Goal: Information Seeking & Learning: Learn about a topic

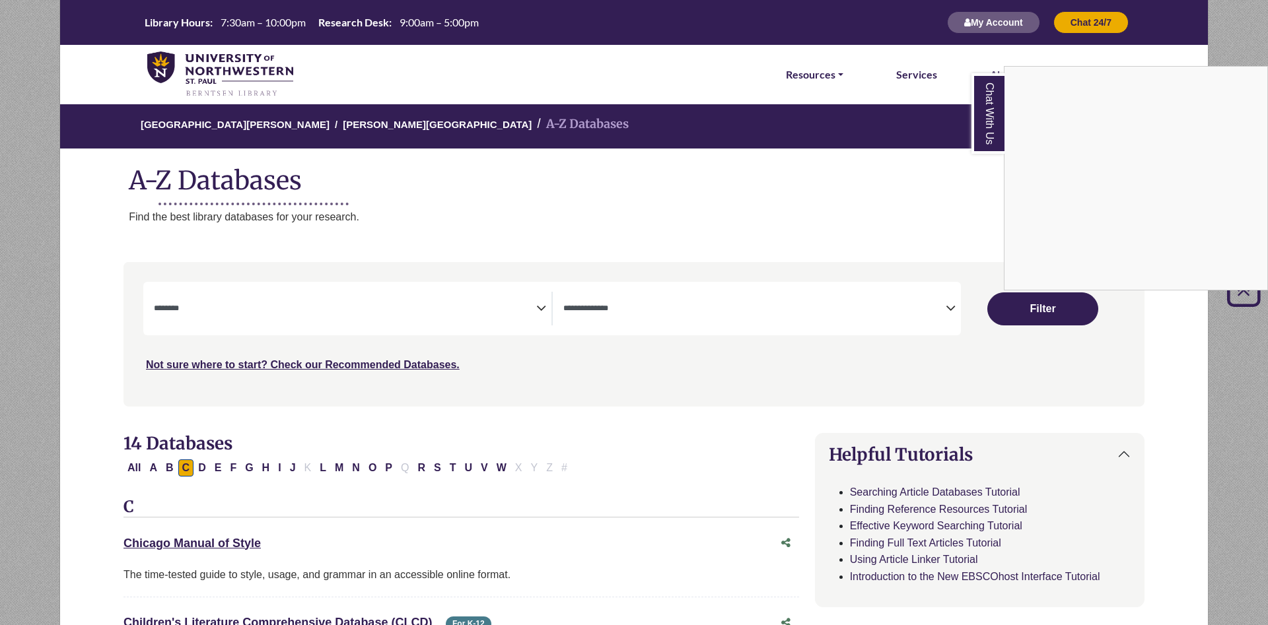
select select "Database Subject Filter"
select select "Database Types Filter"
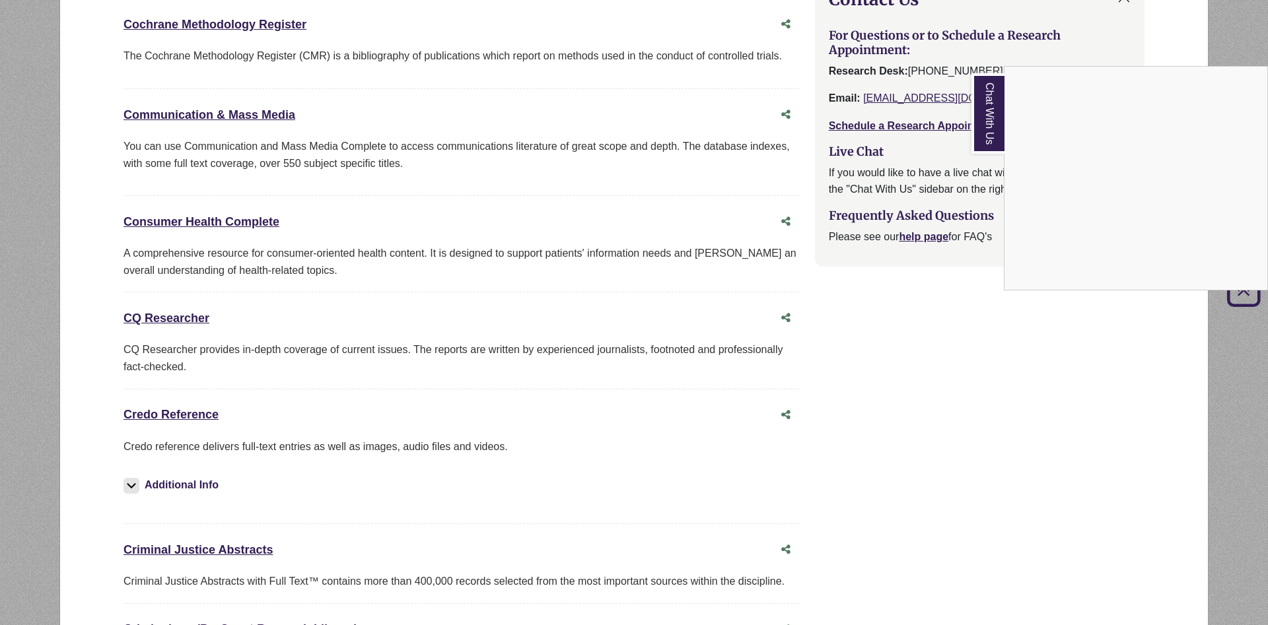
click at [997, 122] on link "Chat With Us" at bounding box center [987, 113] width 33 height 81
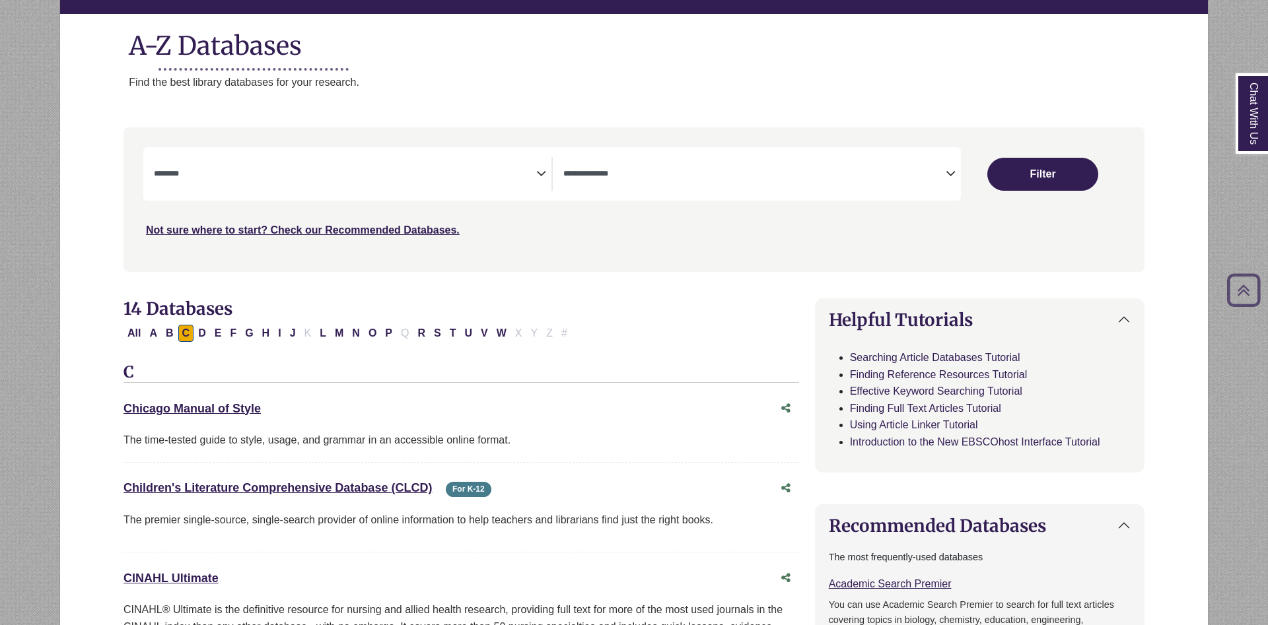
scroll to position [0, 0]
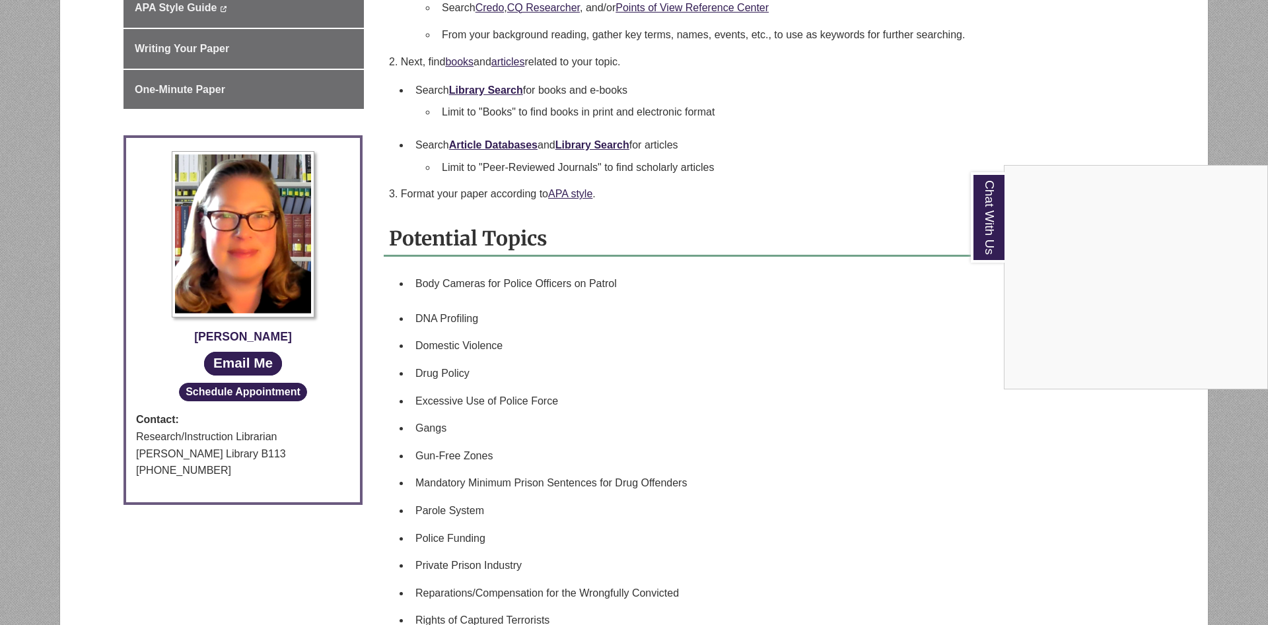
scroll to position [337, 0]
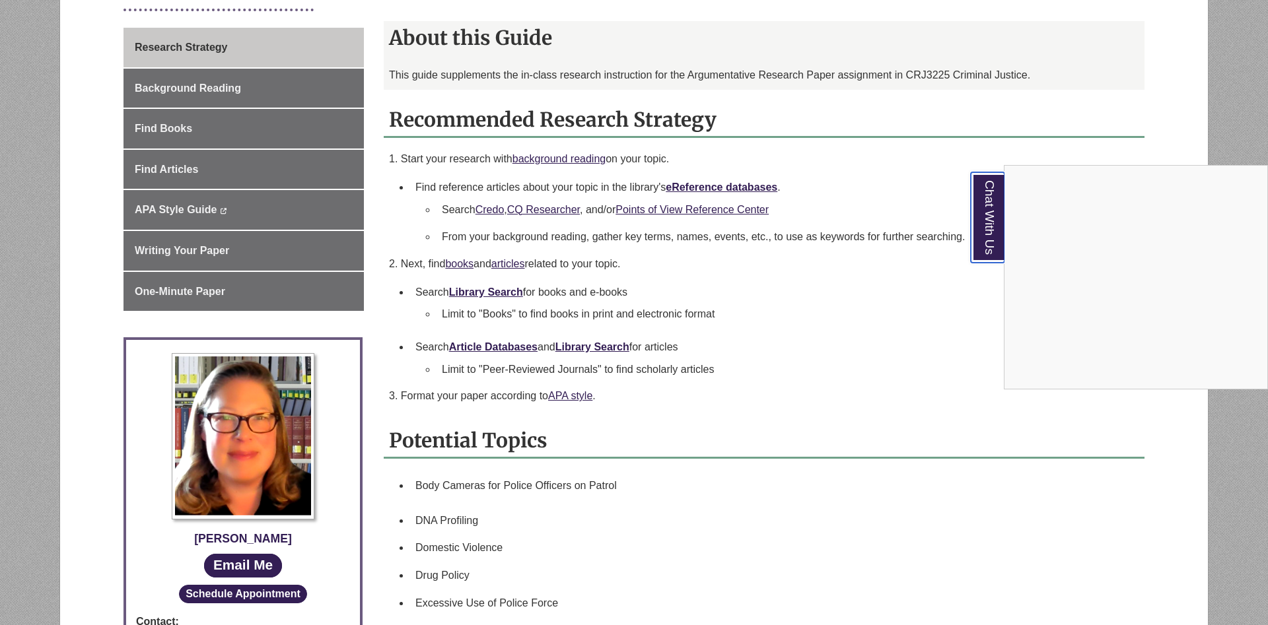
click at [995, 223] on link "Chat With Us" at bounding box center [988, 217] width 34 height 90
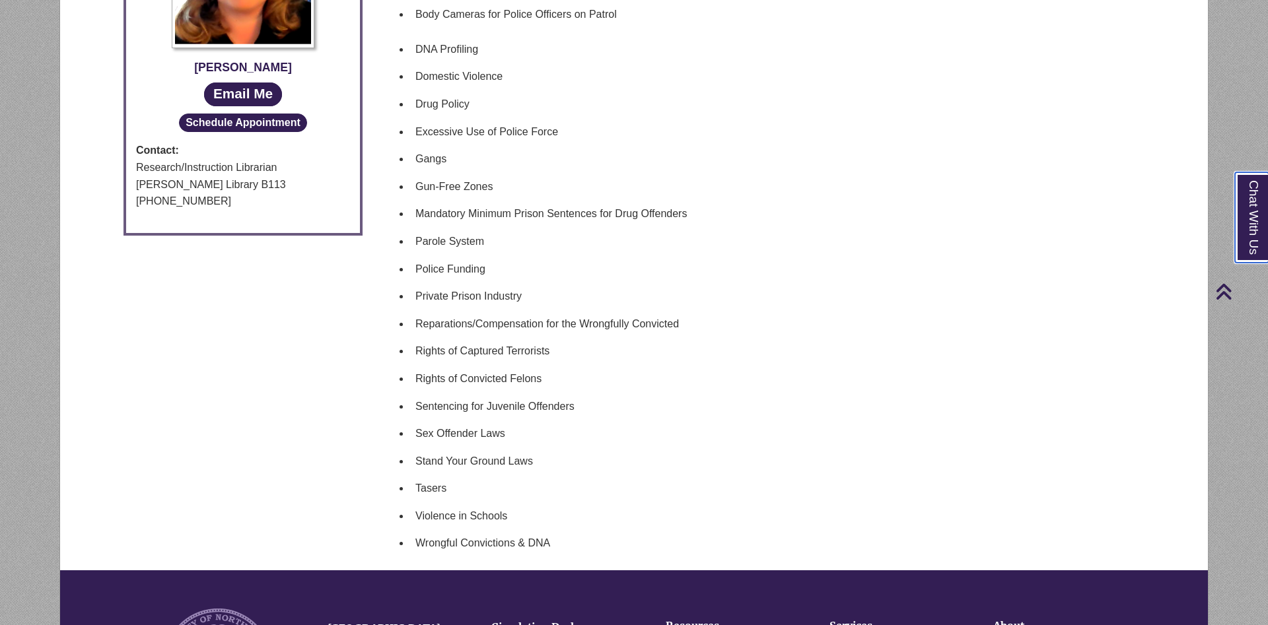
scroll to position [1191, 0]
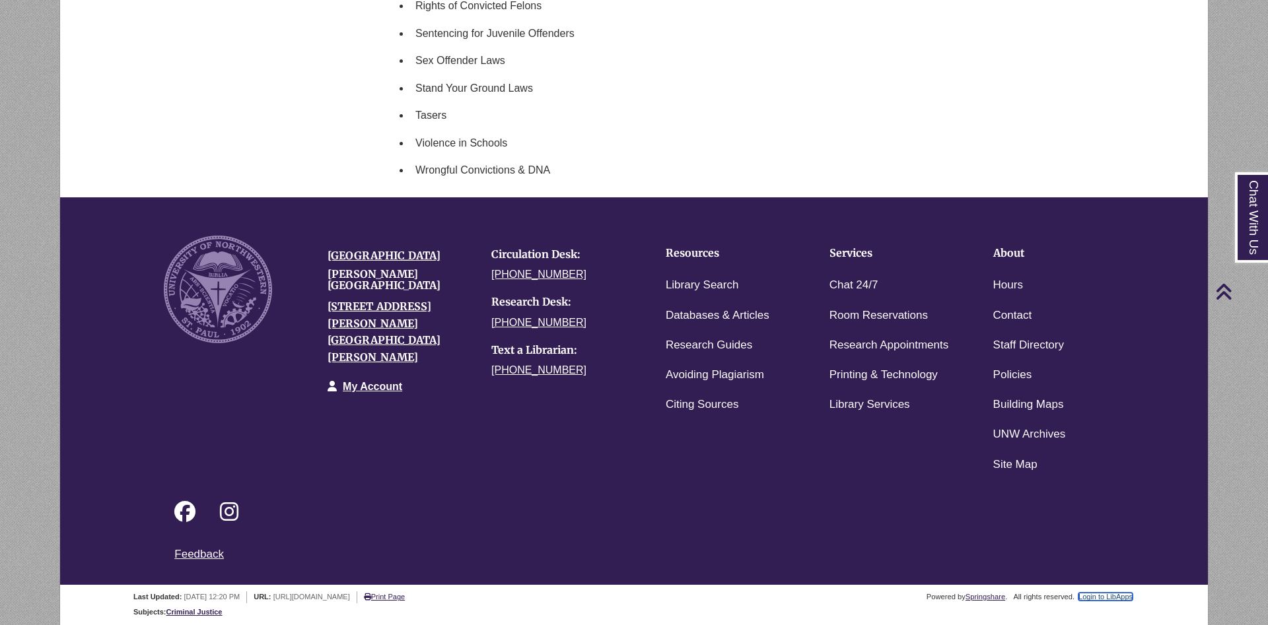
click at [1102, 599] on link "Login to LibApps" at bounding box center [1105, 597] width 54 height 8
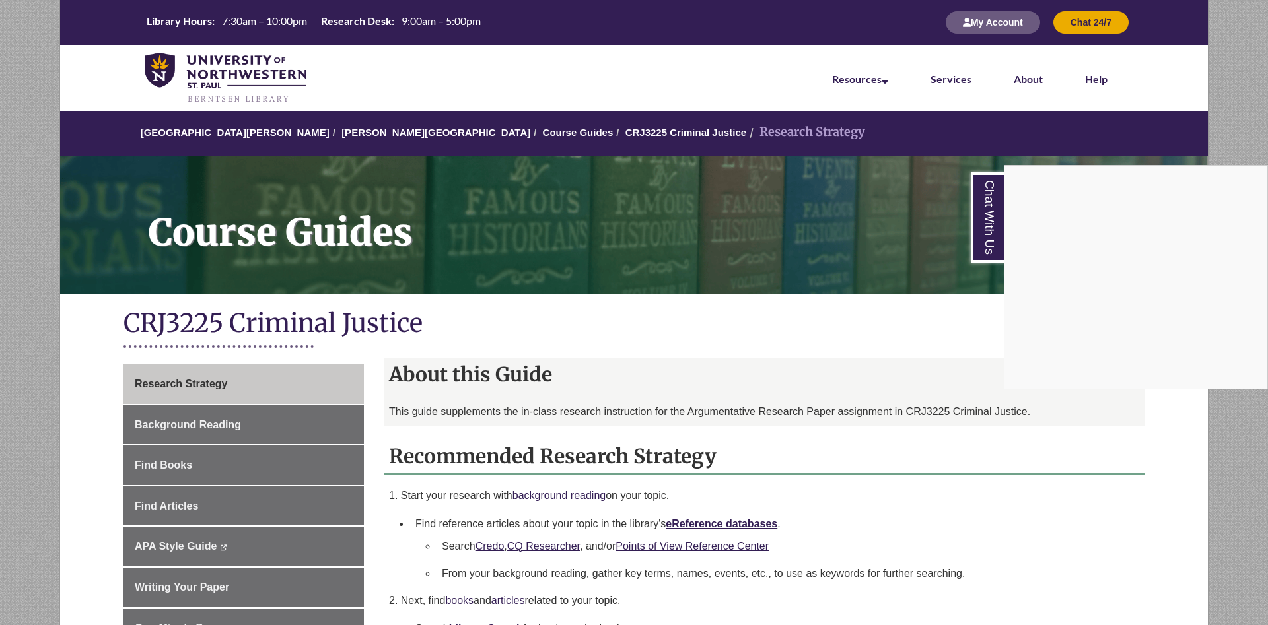
click at [659, 79] on nav "Resources Find Resources Library Search Databases & Articles Interlibrary Loan …" at bounding box center [634, 78] width 1148 height 66
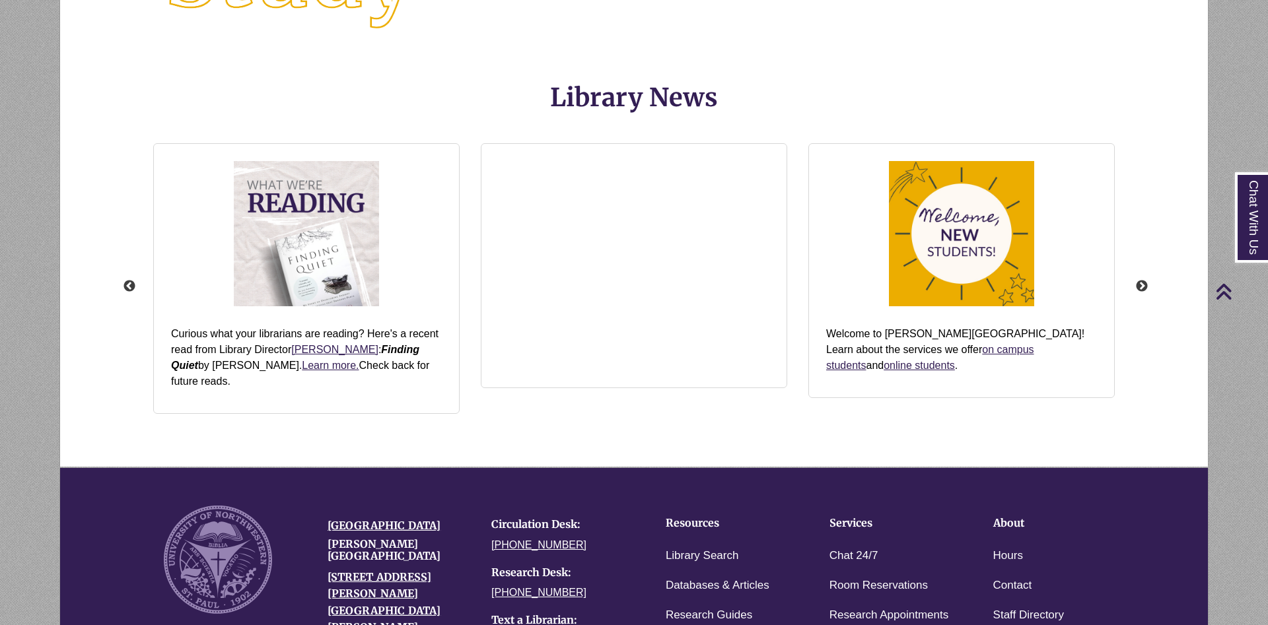
scroll to position [1715, 0]
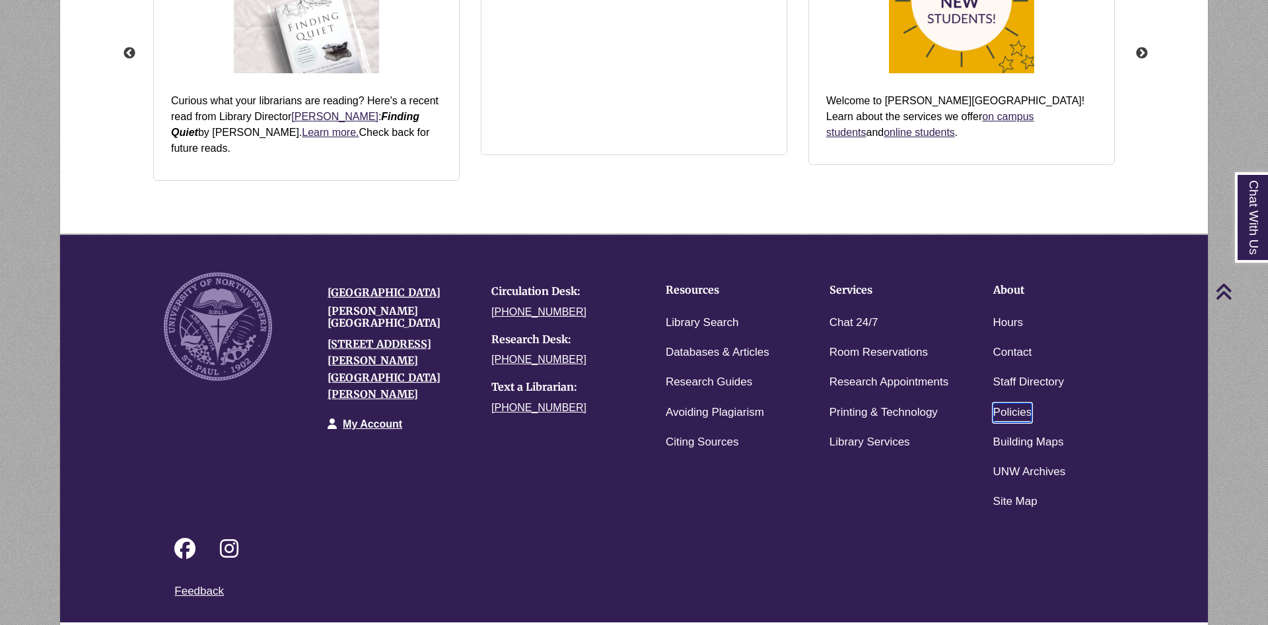
click at [1011, 404] on link "Policies" at bounding box center [1012, 413] width 39 height 19
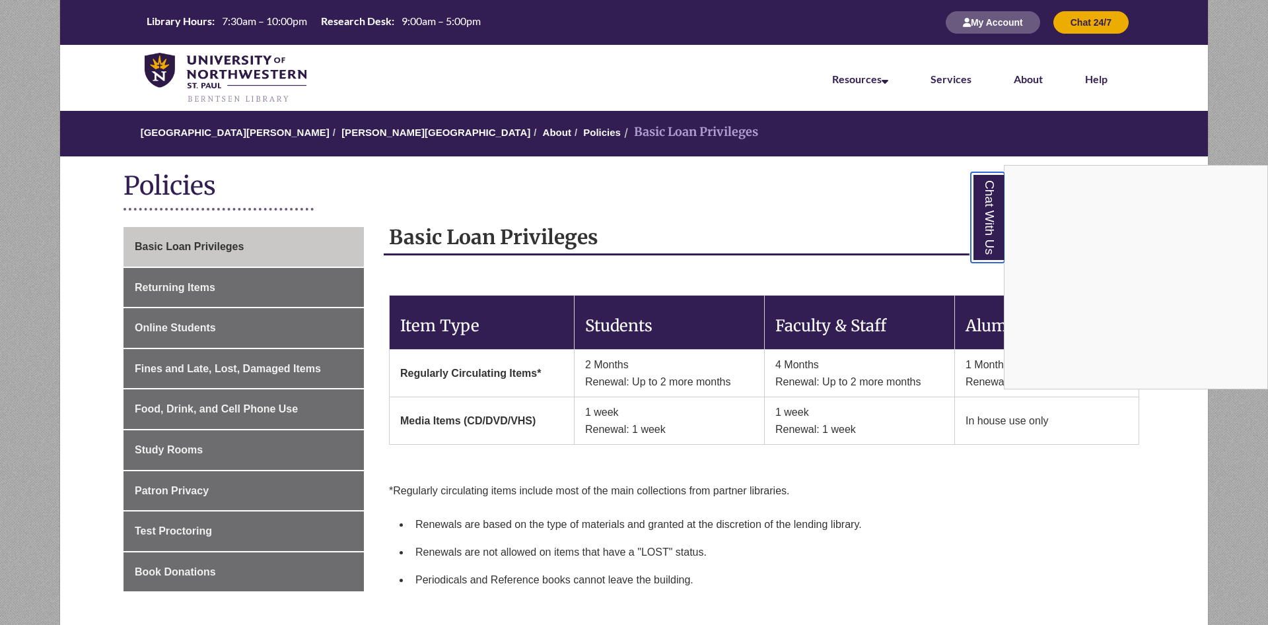
click at [991, 221] on link "Chat With Us" at bounding box center [988, 217] width 34 height 90
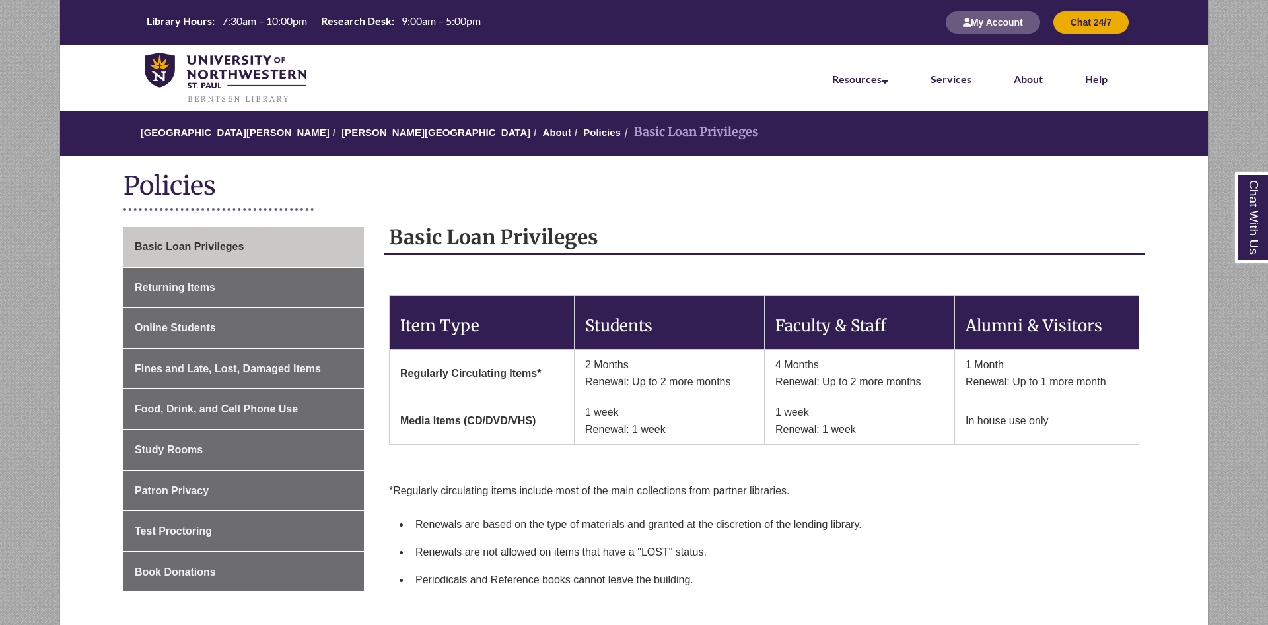
click at [575, 93] on nav "Resources Find Resources Library Search Databases & Articles Interlibrary Loan …" at bounding box center [634, 78] width 1148 height 66
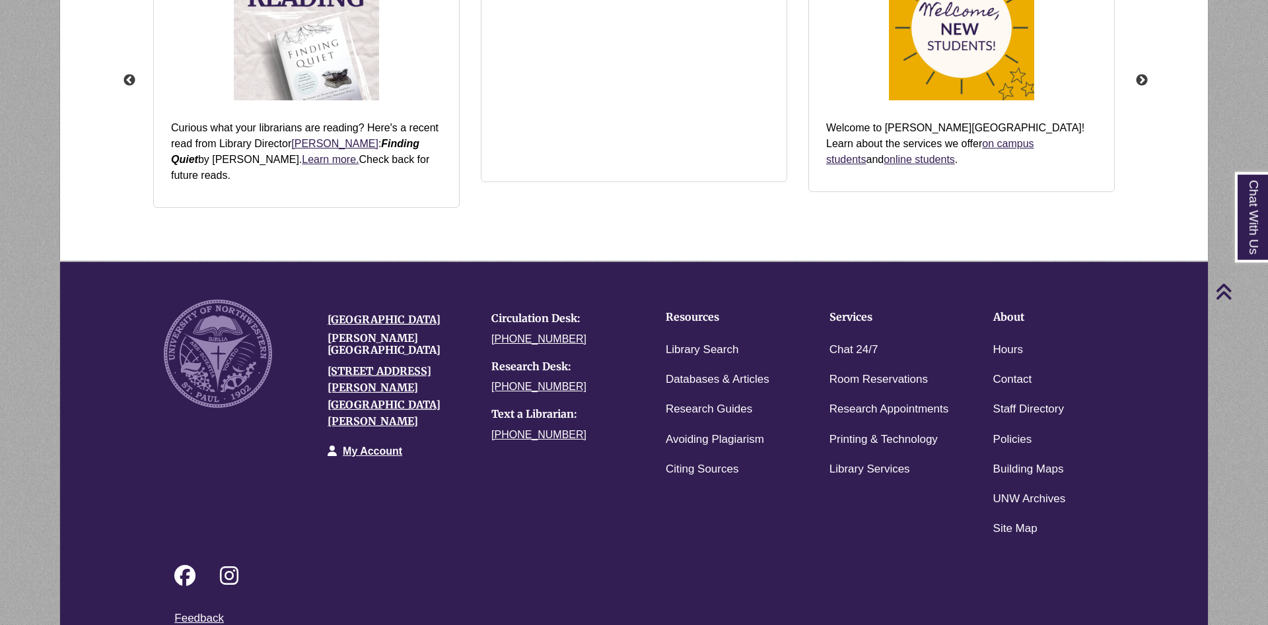
scroll to position [1715, 0]
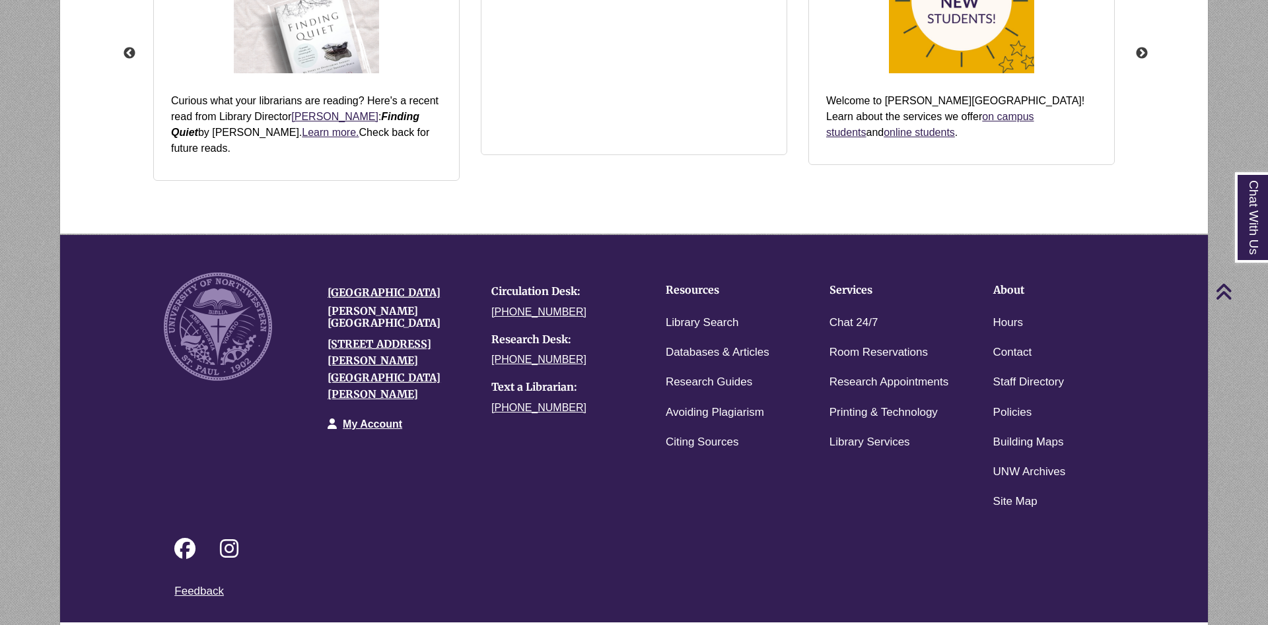
click at [1102, 625] on link "Login to LibApps" at bounding box center [1115, 631] width 54 height 8
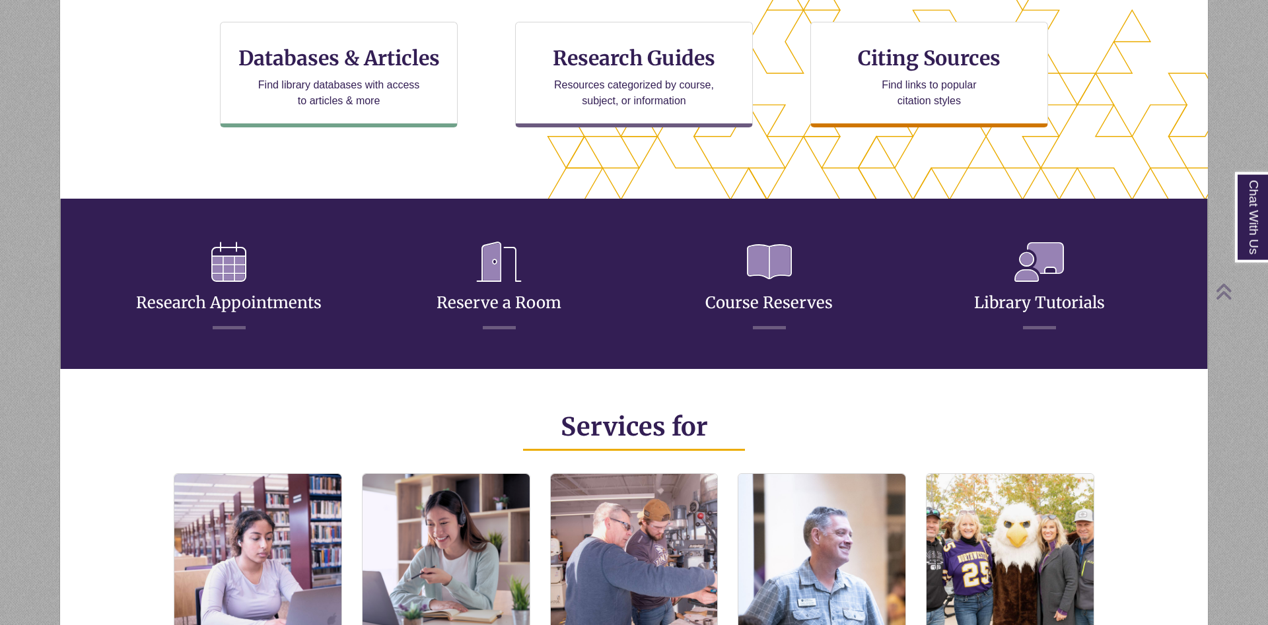
scroll to position [472, 0]
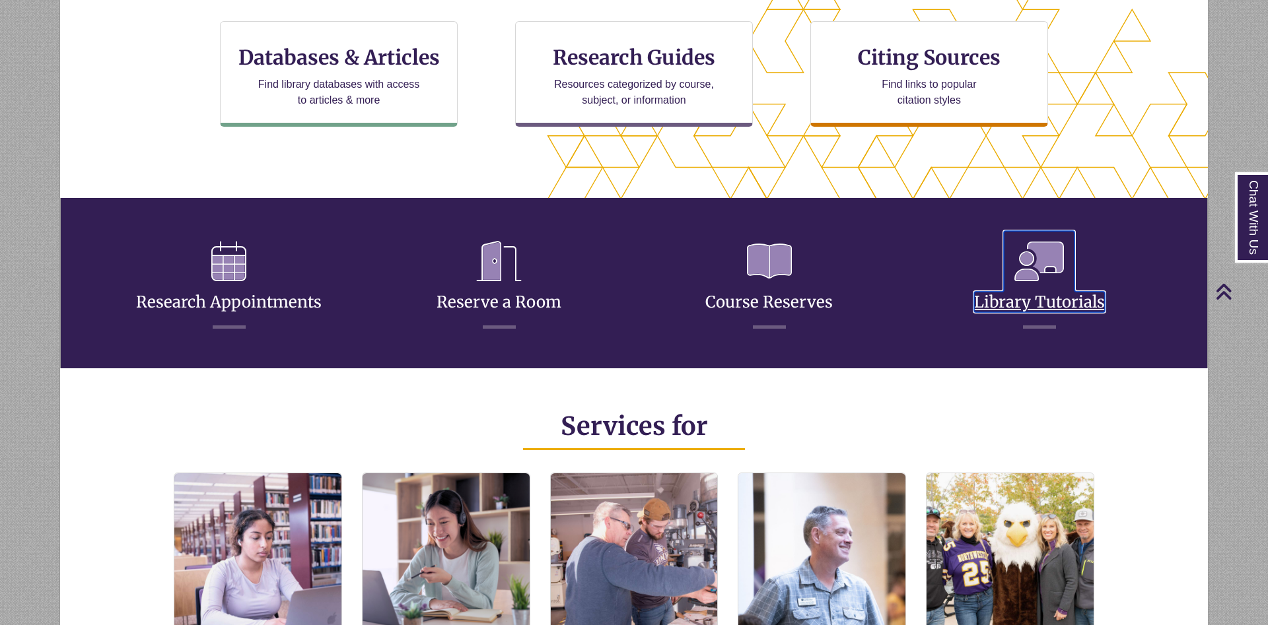
click at [1024, 288] on icon at bounding box center [1039, 261] width 71 height 61
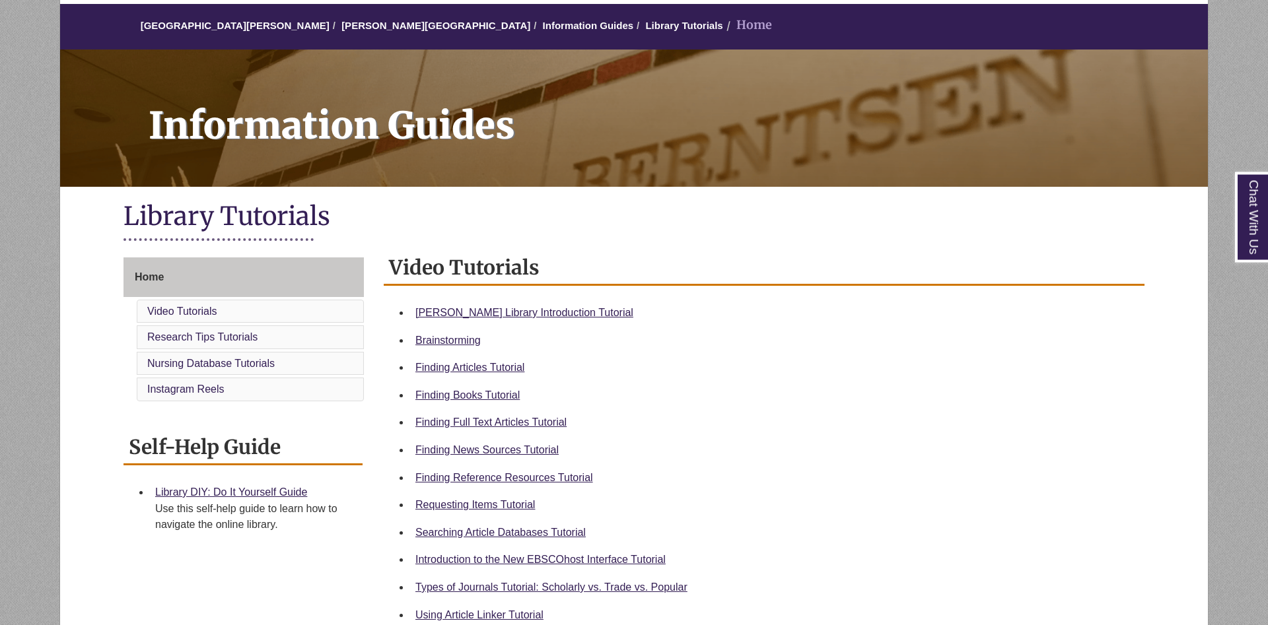
scroll to position [269, 0]
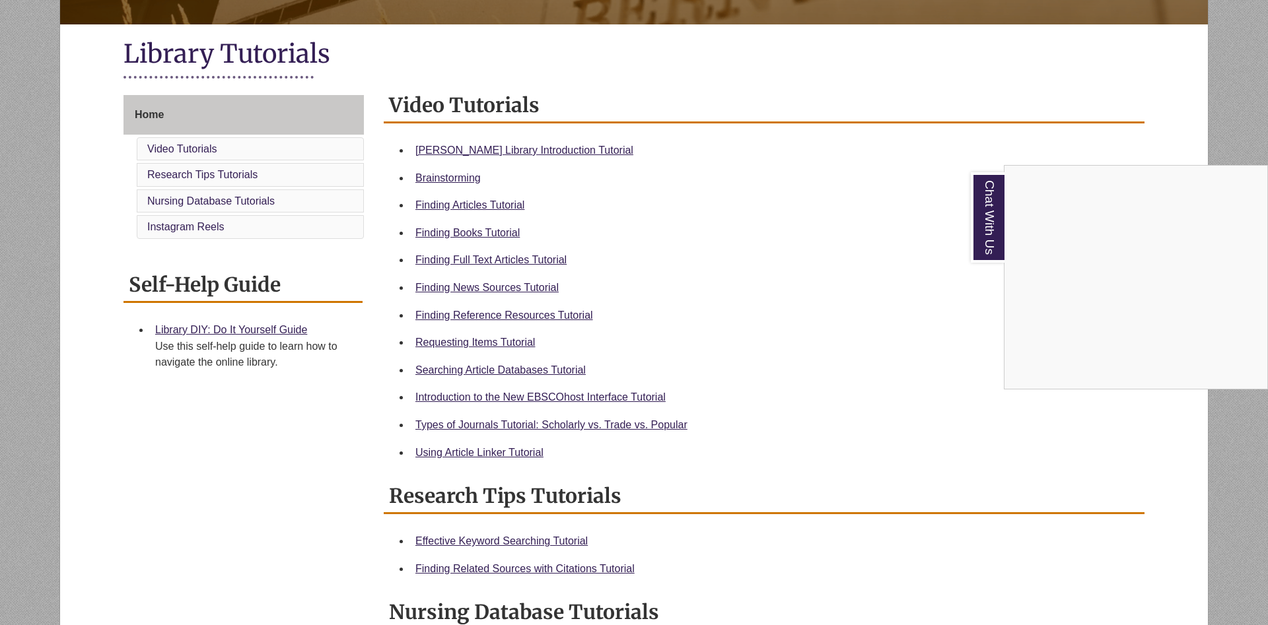
click at [833, 304] on div "Chat With Us" at bounding box center [634, 312] width 1268 height 625
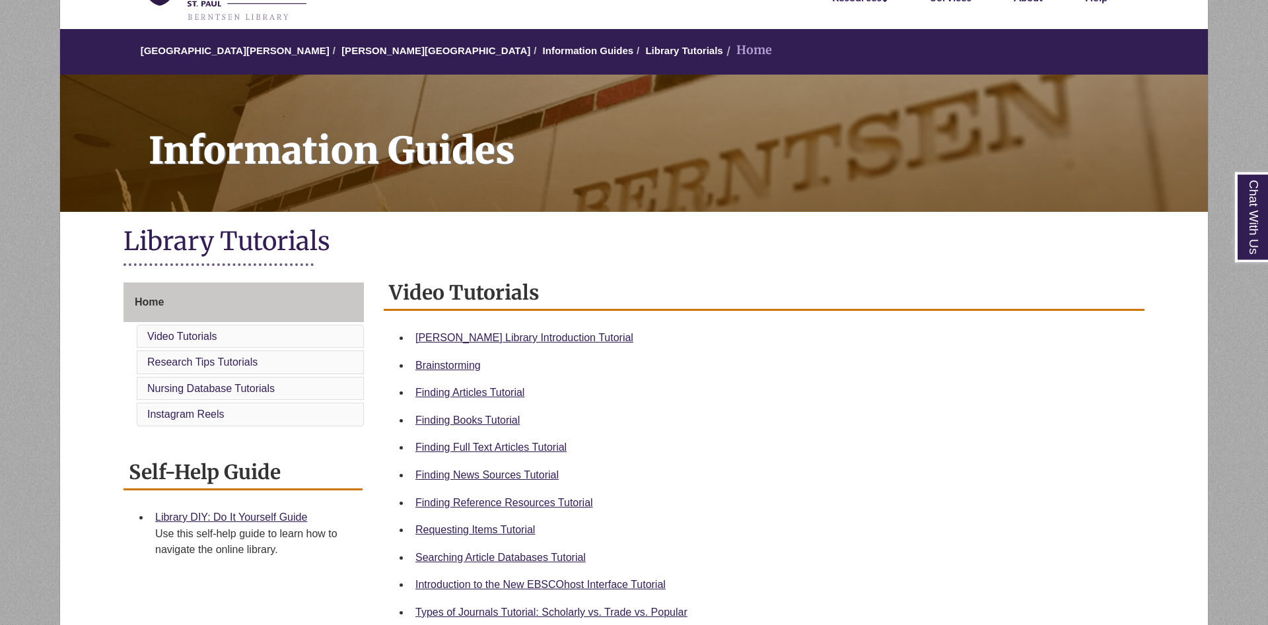
scroll to position [135, 0]
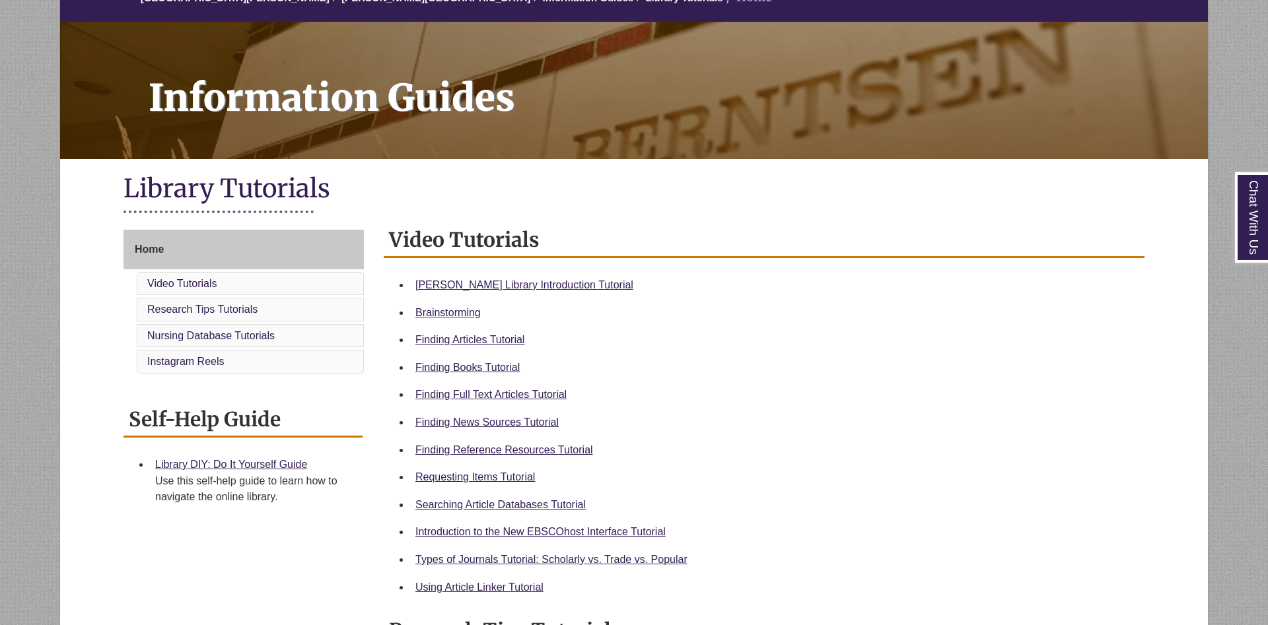
click at [796, 260] on div "Video Tutorials Berntsen Library Introduction Tutorial Brainstorming Finding Ar…" at bounding box center [764, 412] width 761 height 378
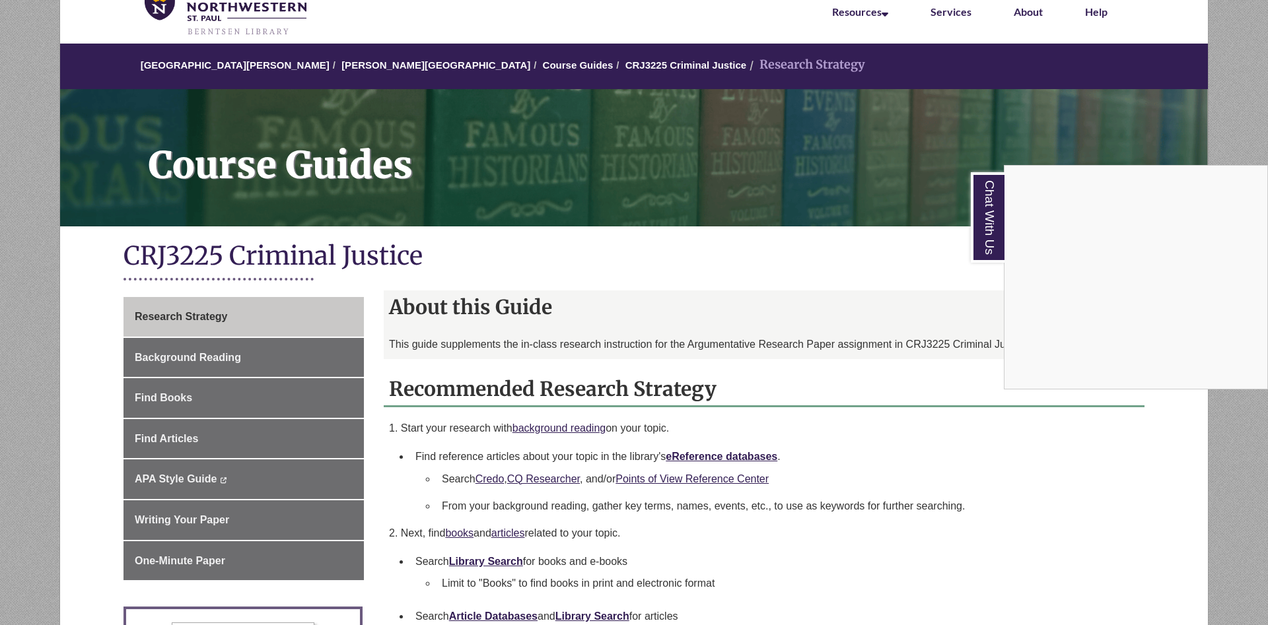
scroll to position [202, 0]
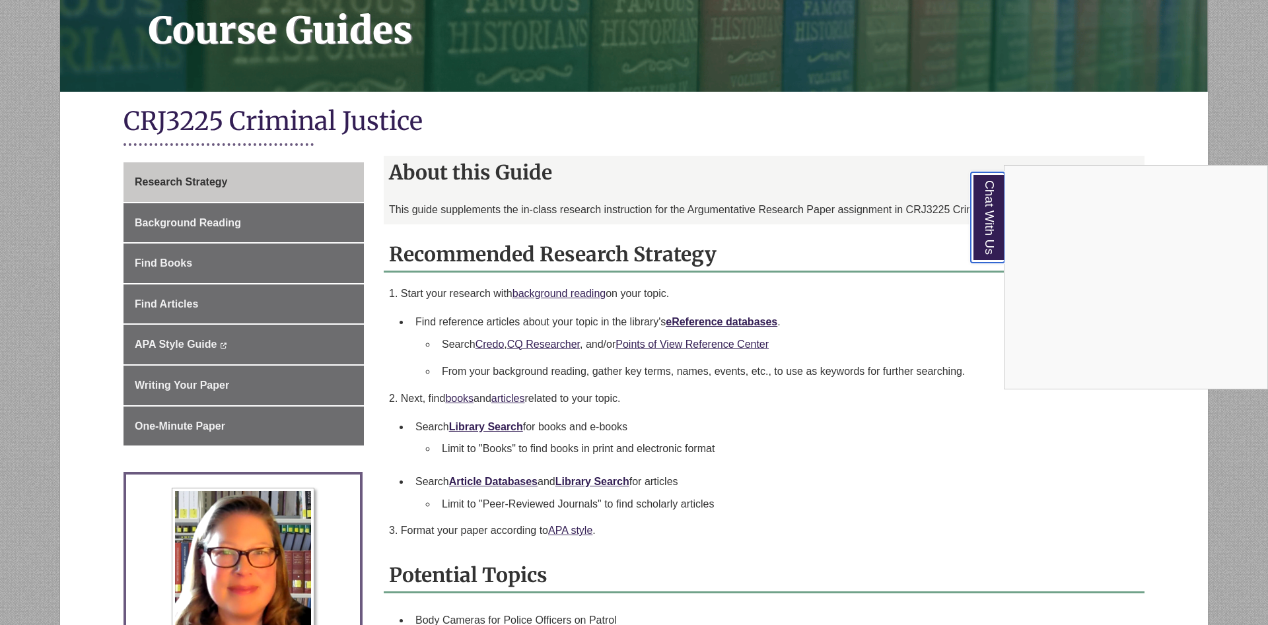
click at [996, 212] on link "Chat With Us" at bounding box center [988, 217] width 34 height 90
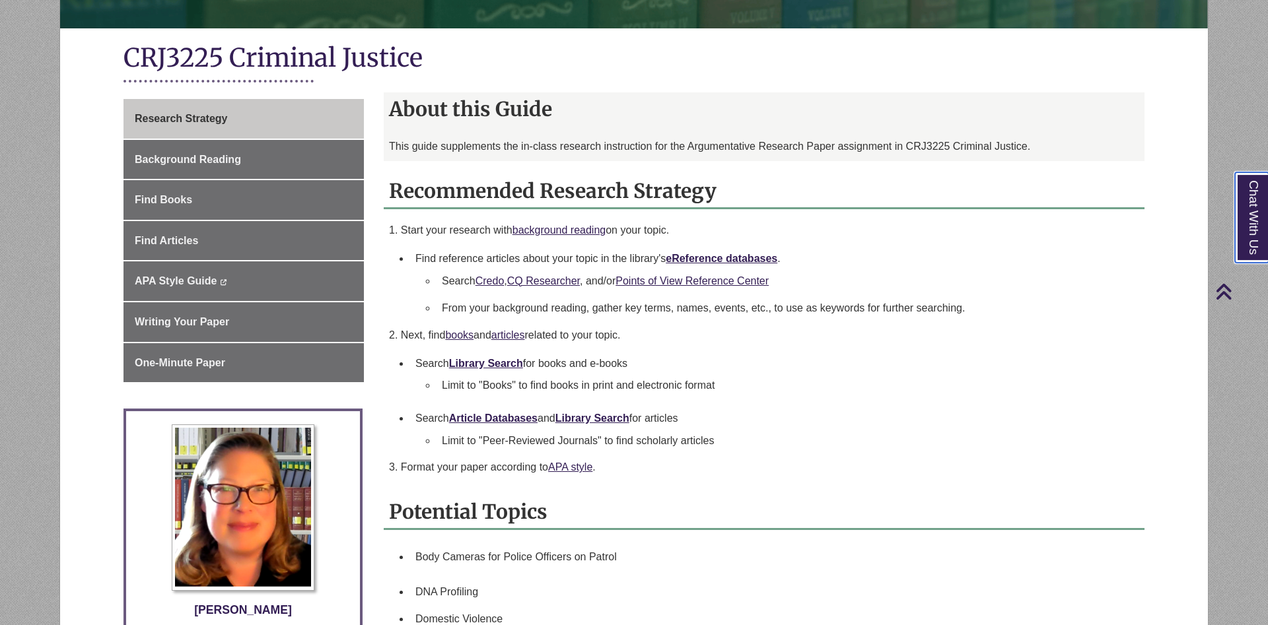
scroll to position [269, 0]
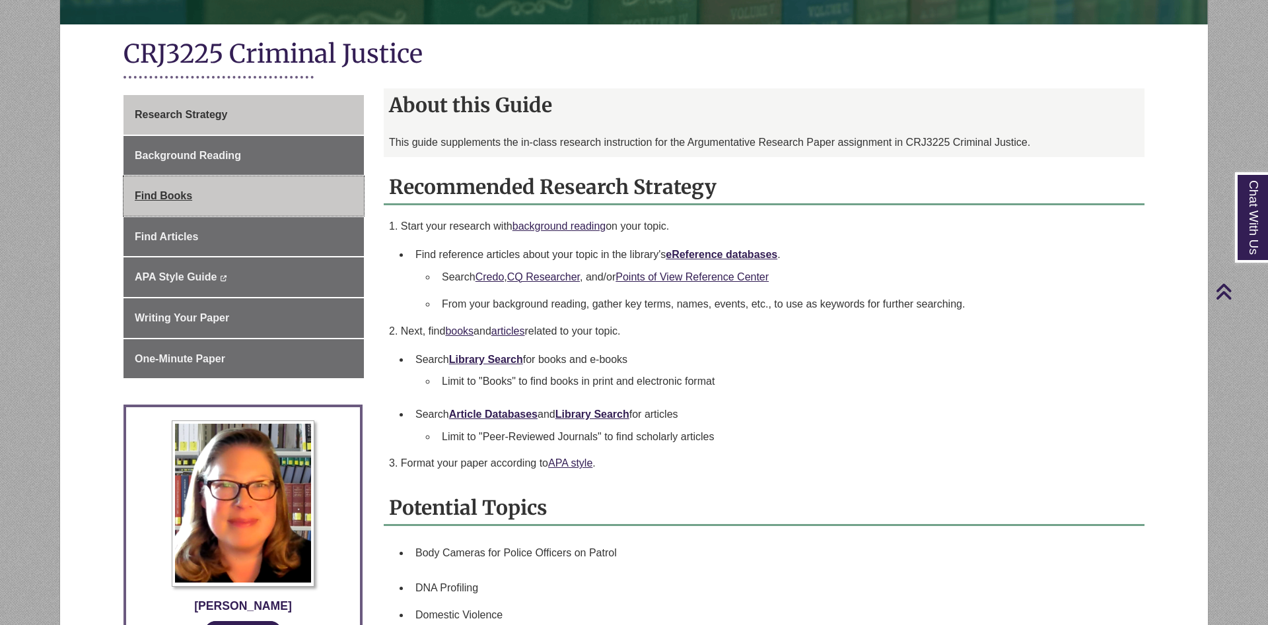
click at [188, 203] on link "Find Books" at bounding box center [243, 196] width 240 height 40
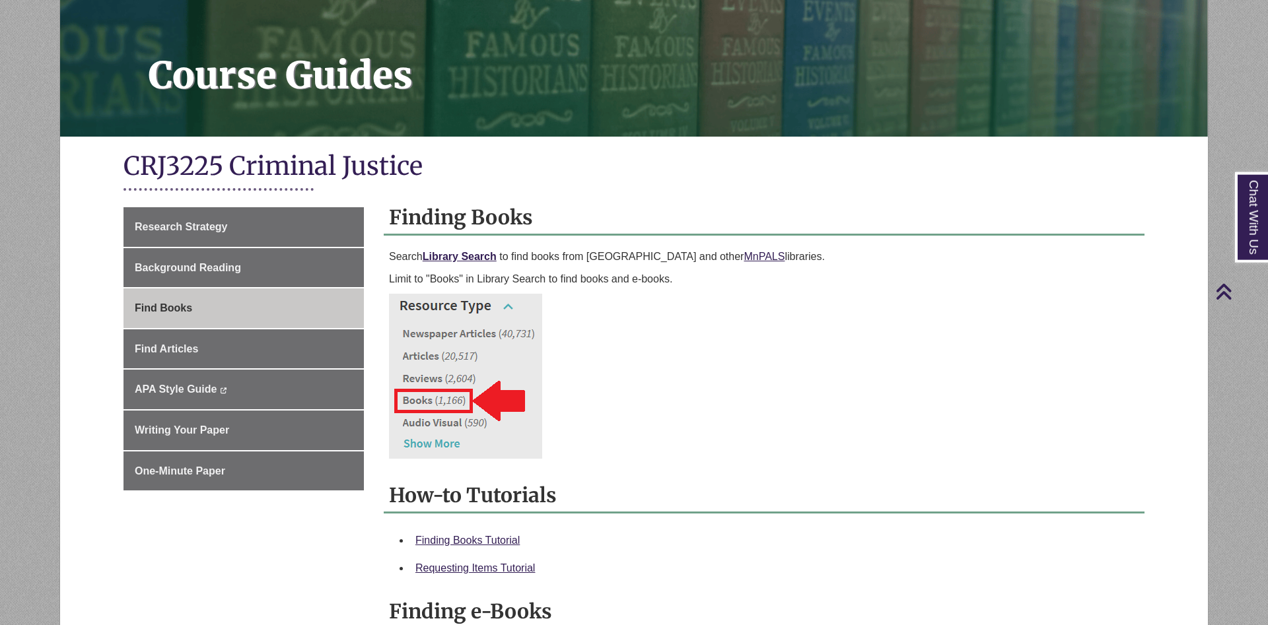
scroll to position [67, 0]
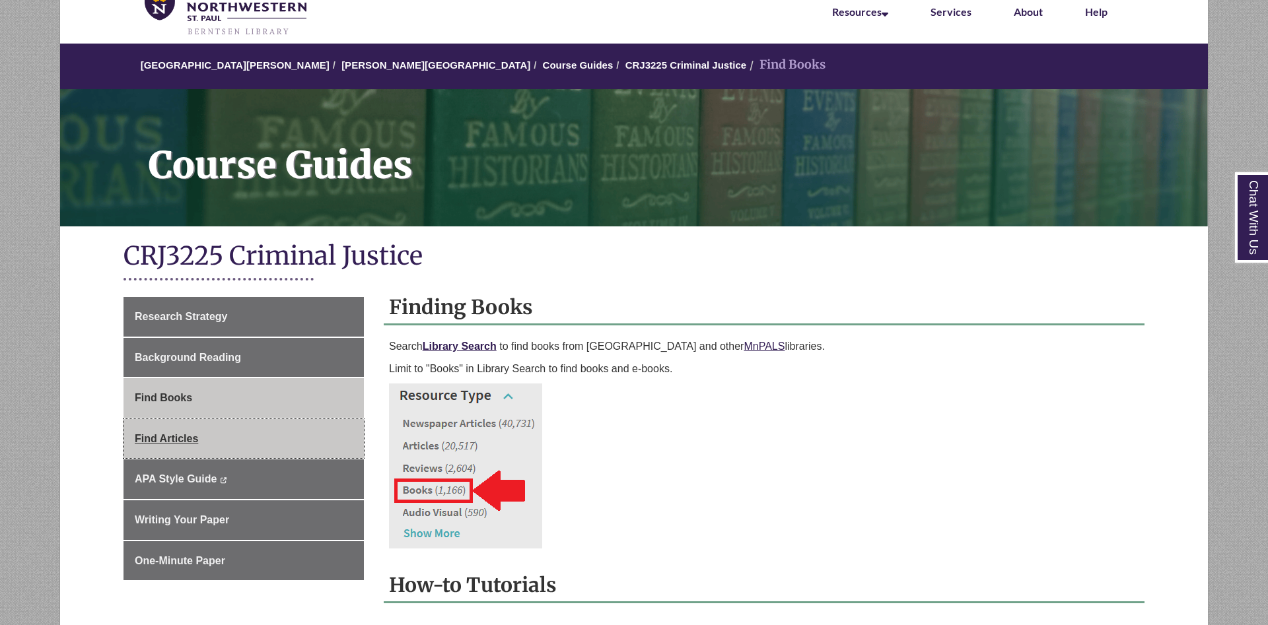
click at [265, 440] on link "Find Articles" at bounding box center [243, 439] width 240 height 40
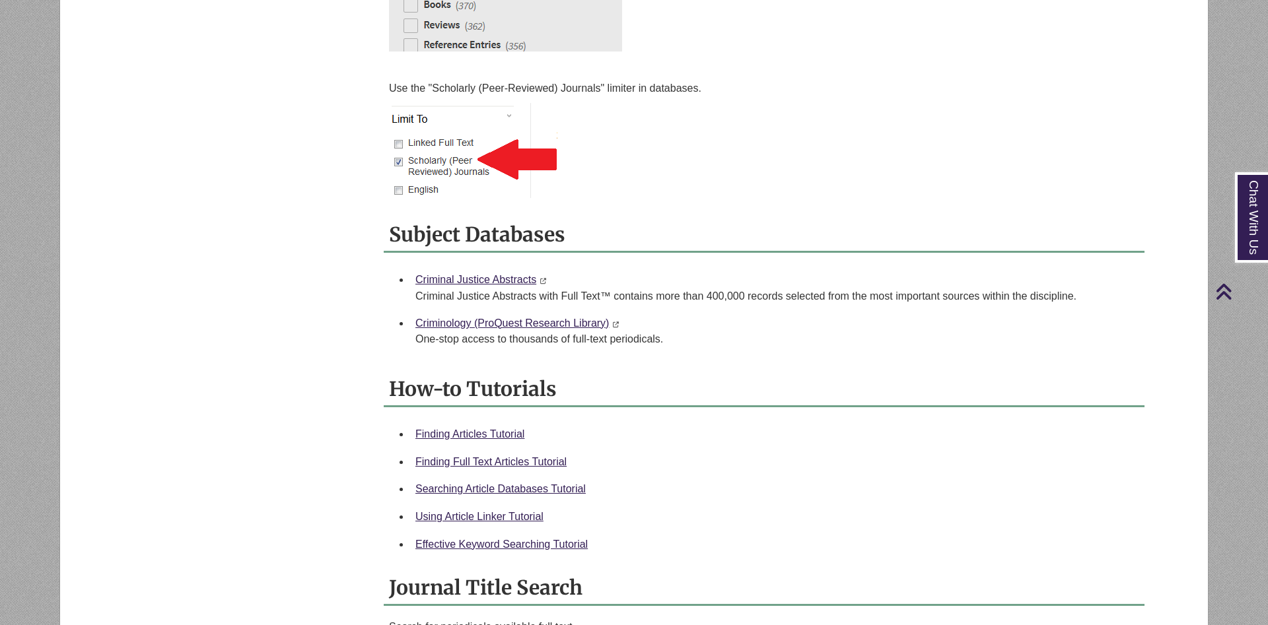
scroll to position [337, 0]
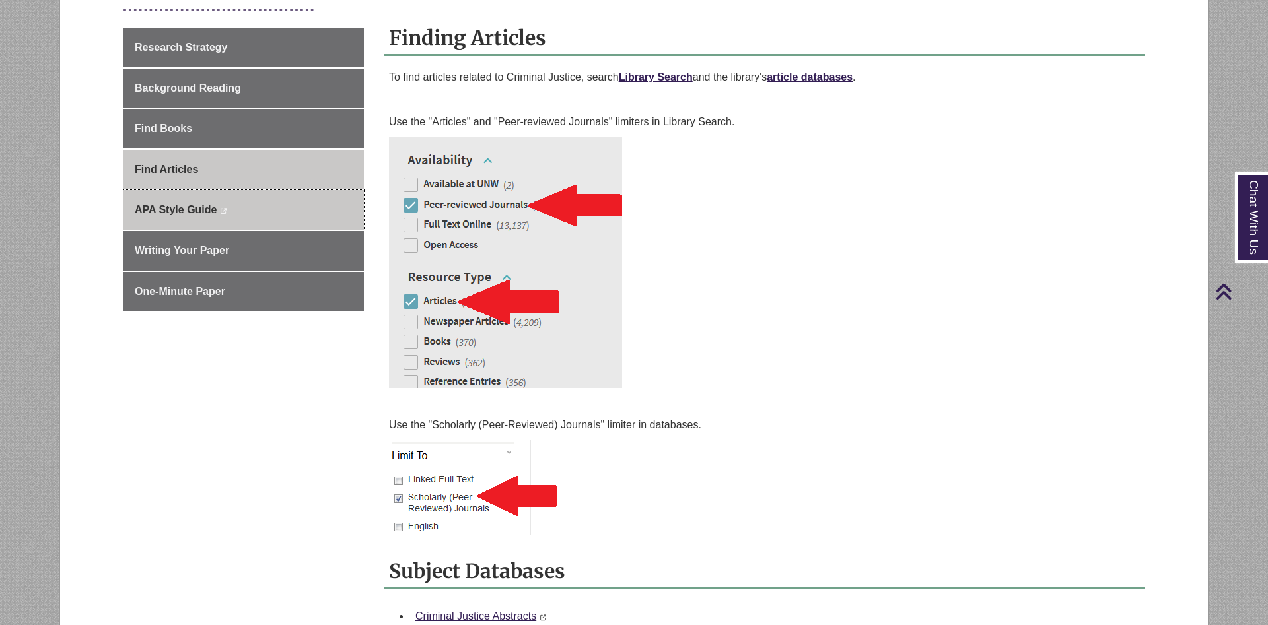
click at [282, 209] on link "APA Style Guide This link opens in a new window This link opens in a new window" at bounding box center [243, 210] width 240 height 40
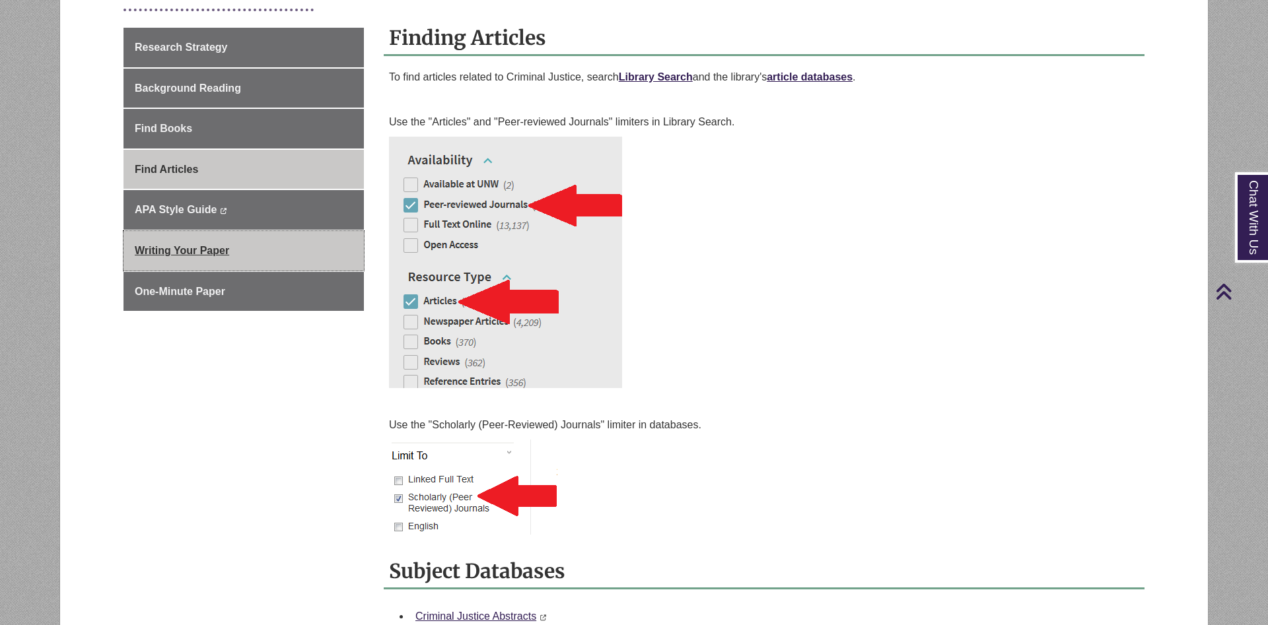
click at [256, 251] on link "Writing Your Paper" at bounding box center [243, 251] width 240 height 40
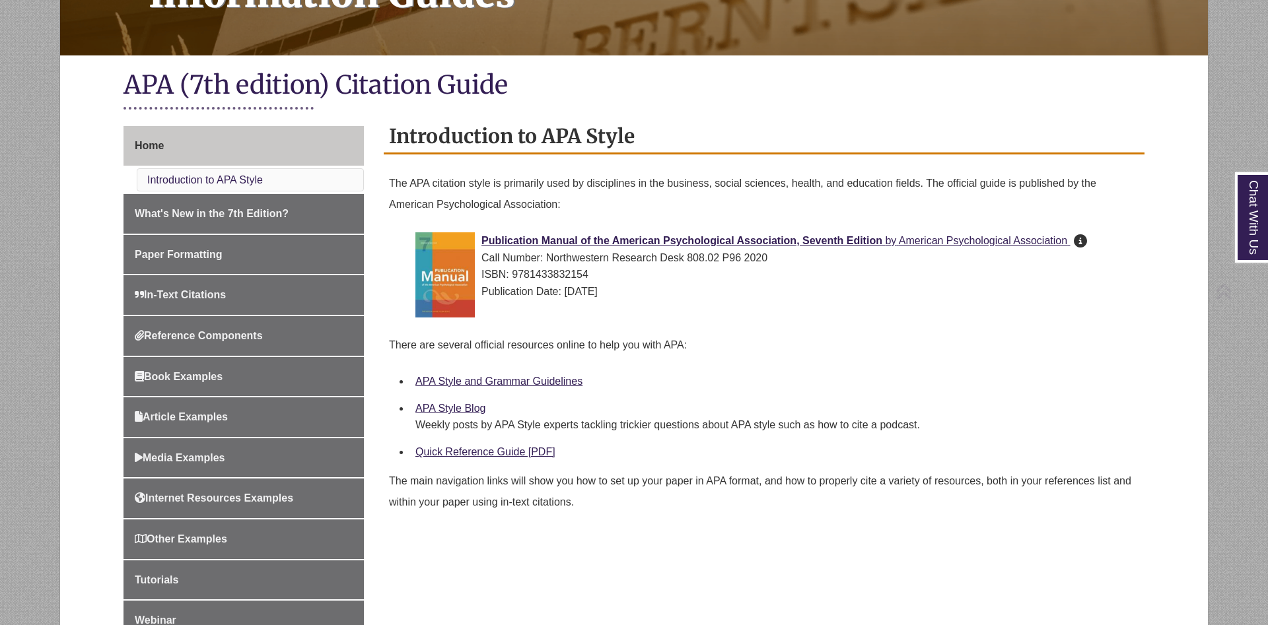
scroll to position [269, 0]
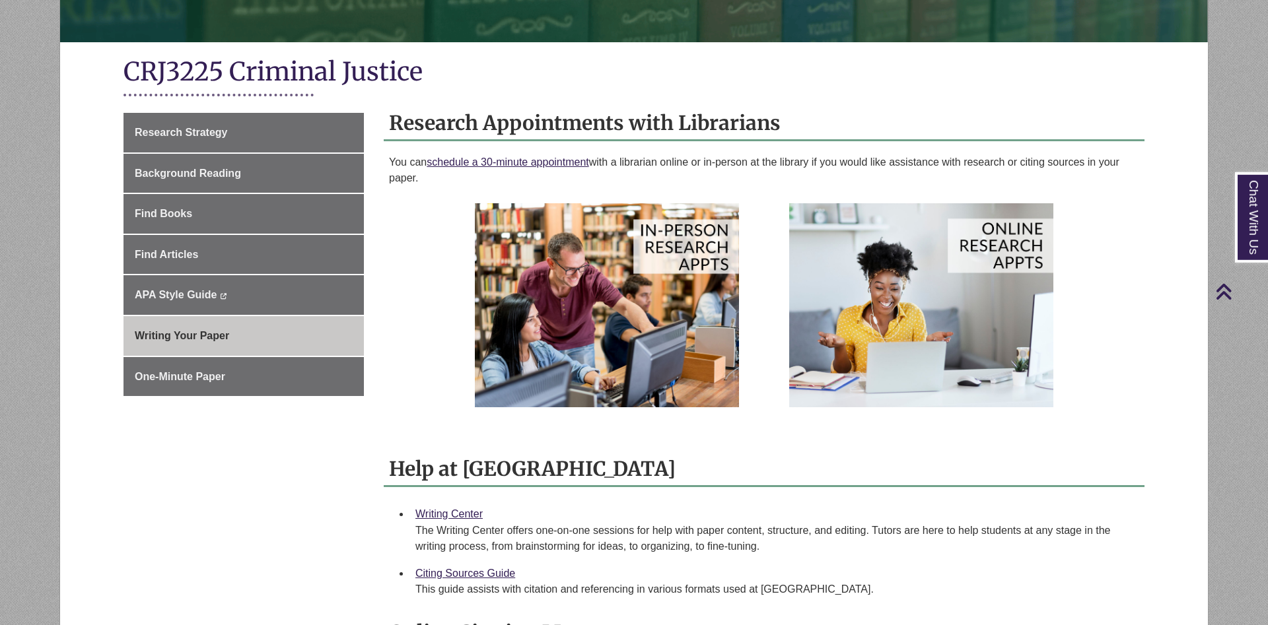
scroll to position [202, 0]
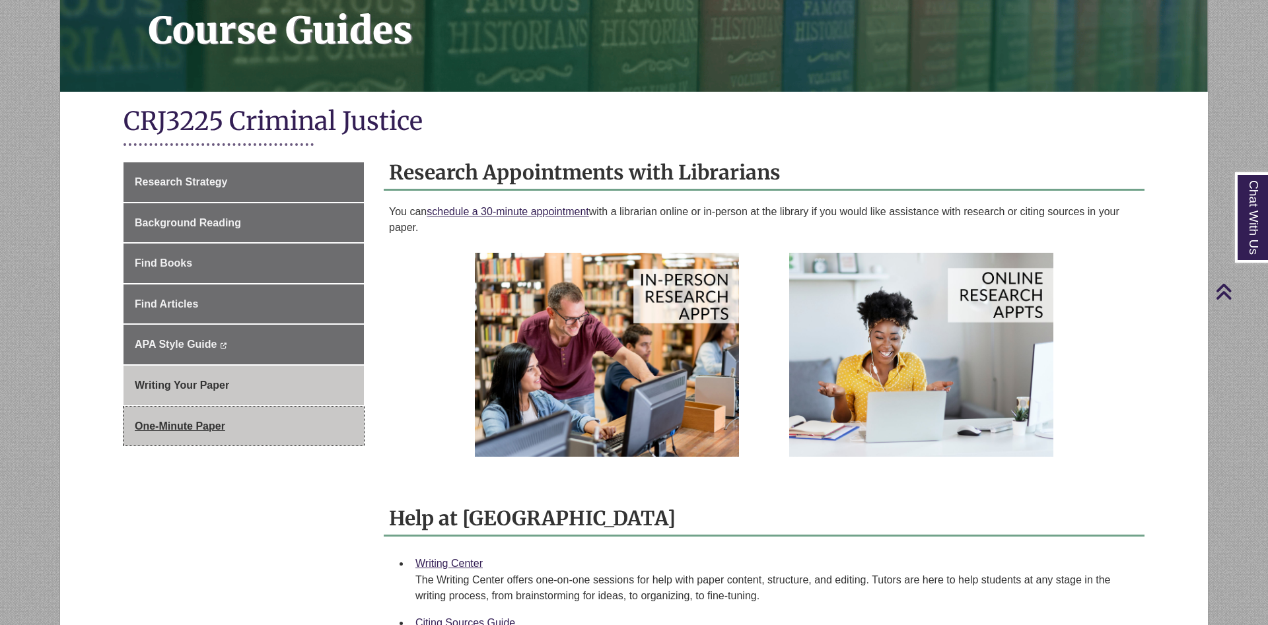
click at [258, 421] on link "One-Minute Paper" at bounding box center [243, 427] width 240 height 40
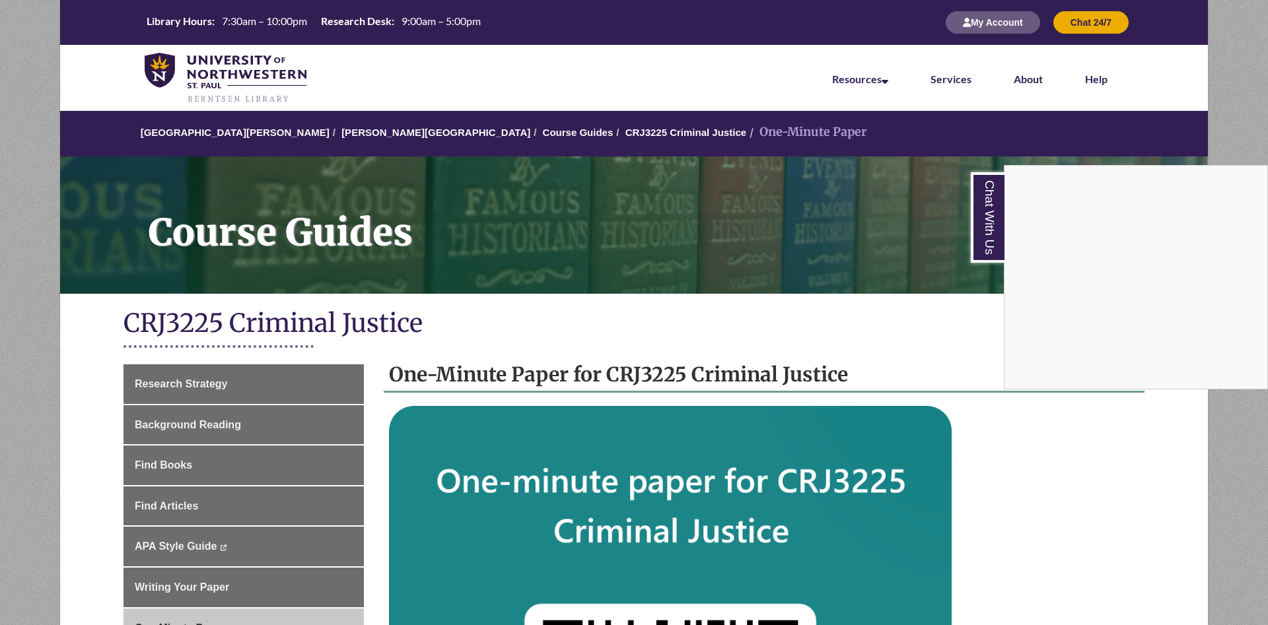
click at [203, 388] on div "Chat With Us" at bounding box center [634, 312] width 1268 height 625
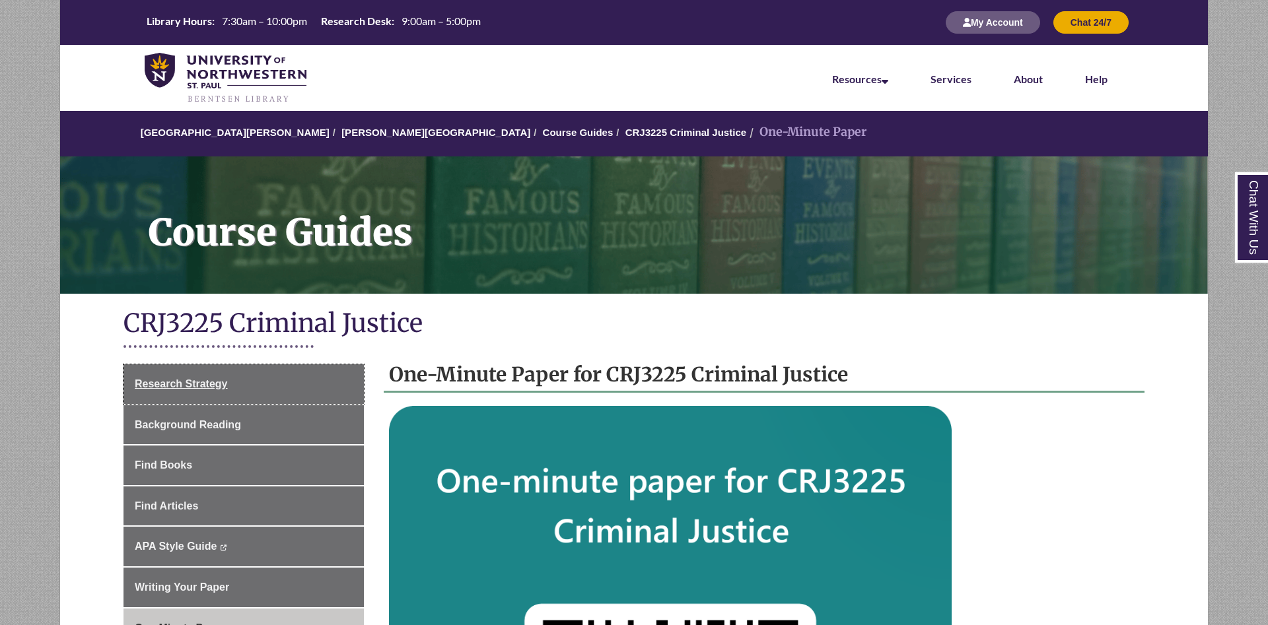
click at [203, 388] on span "Research Strategy" at bounding box center [181, 383] width 93 height 11
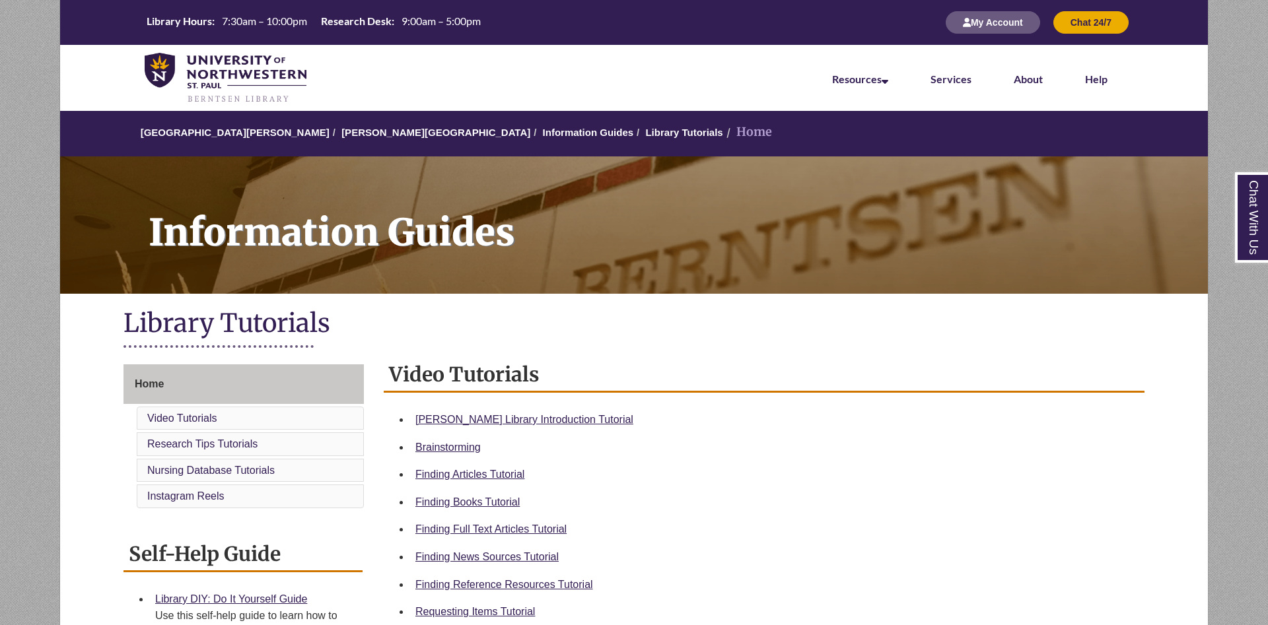
click at [93, 96] on nav "Resources Find Resources Library Search Databases & Articles Interlibrary Loan …" at bounding box center [634, 78] width 1148 height 66
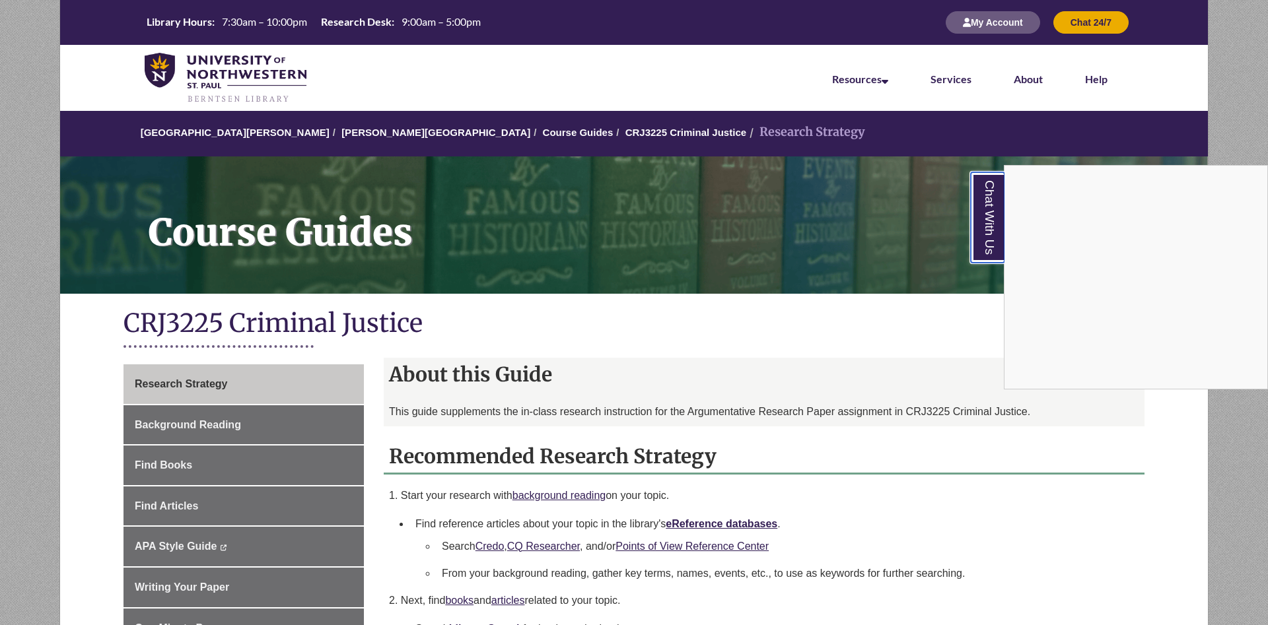
click at [988, 230] on link "Chat With Us" at bounding box center [988, 217] width 34 height 90
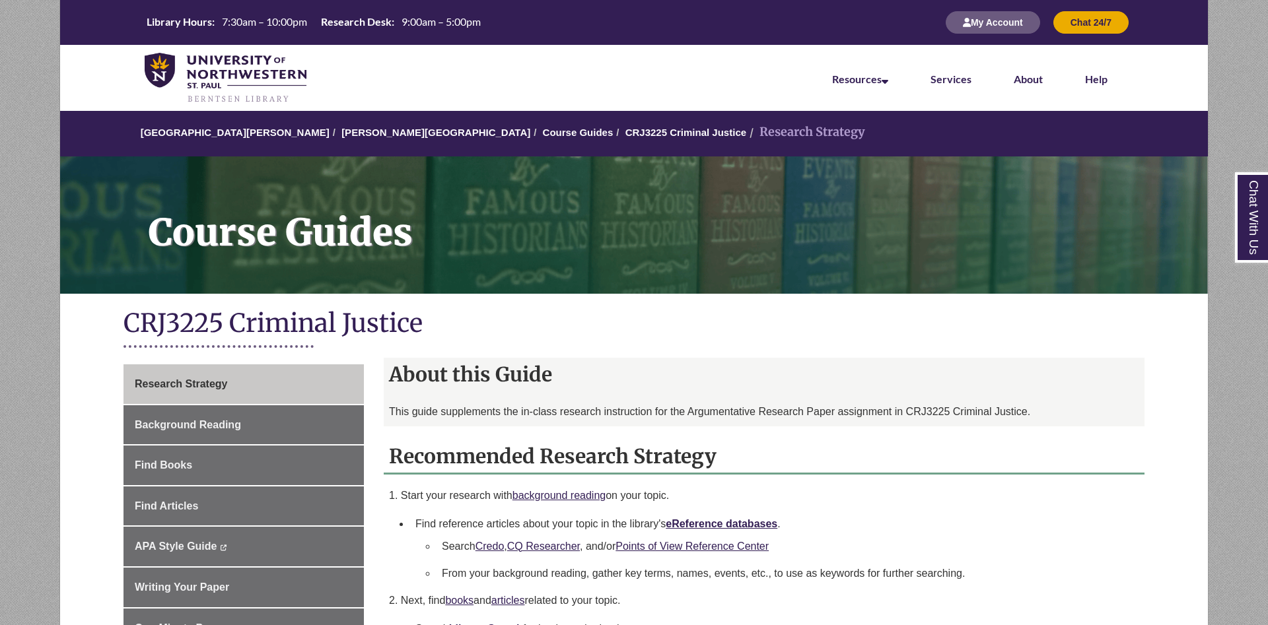
click at [808, 338] on h1 "CRJ3225 Criminal Justice" at bounding box center [633, 324] width 1021 height 35
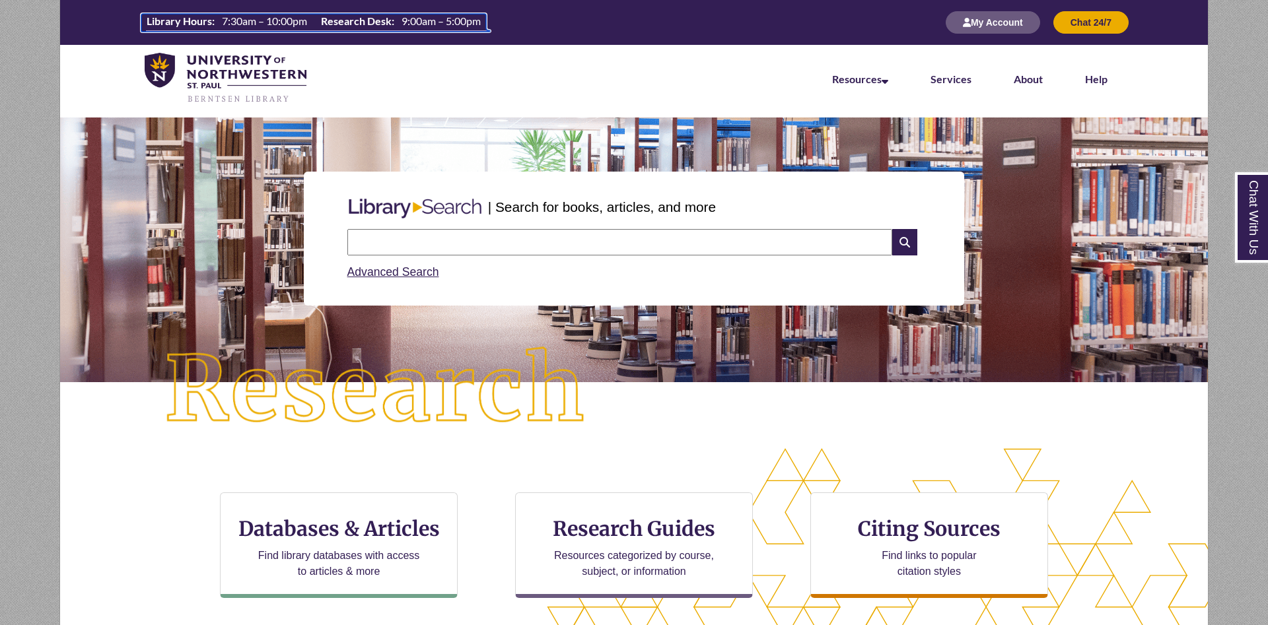
click at [359, 17] on th "Research Desk:" at bounding box center [356, 21] width 81 height 15
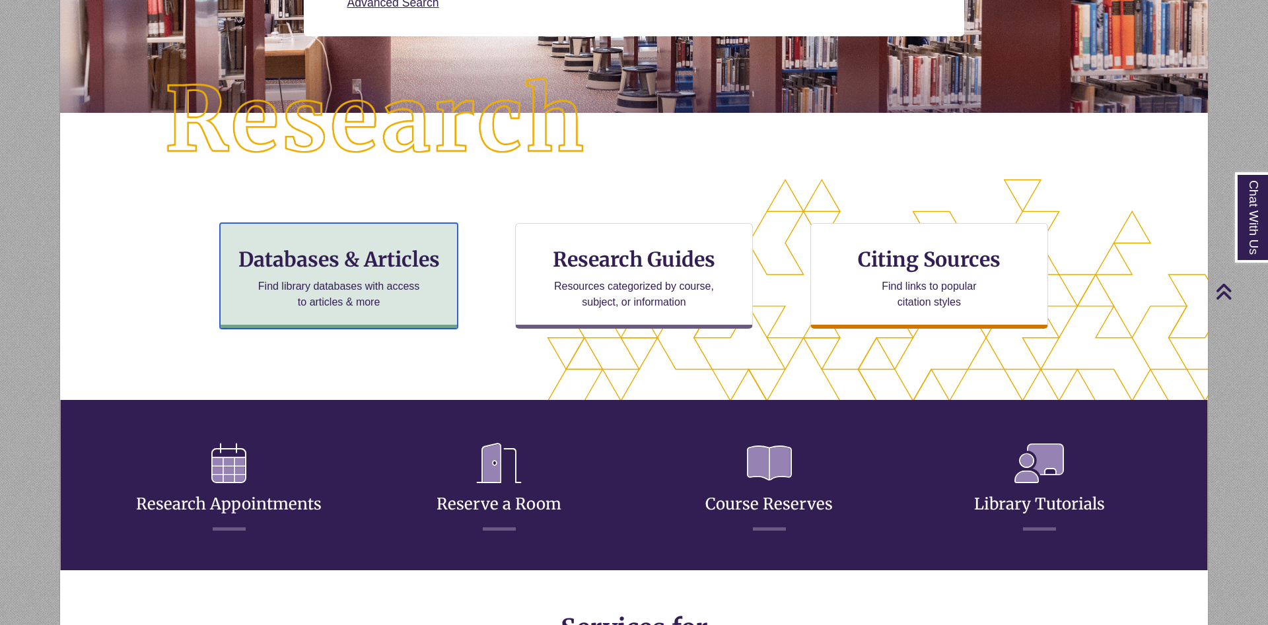
click at [354, 305] on p "Find library databases with access to articles & more" at bounding box center [339, 295] width 172 height 32
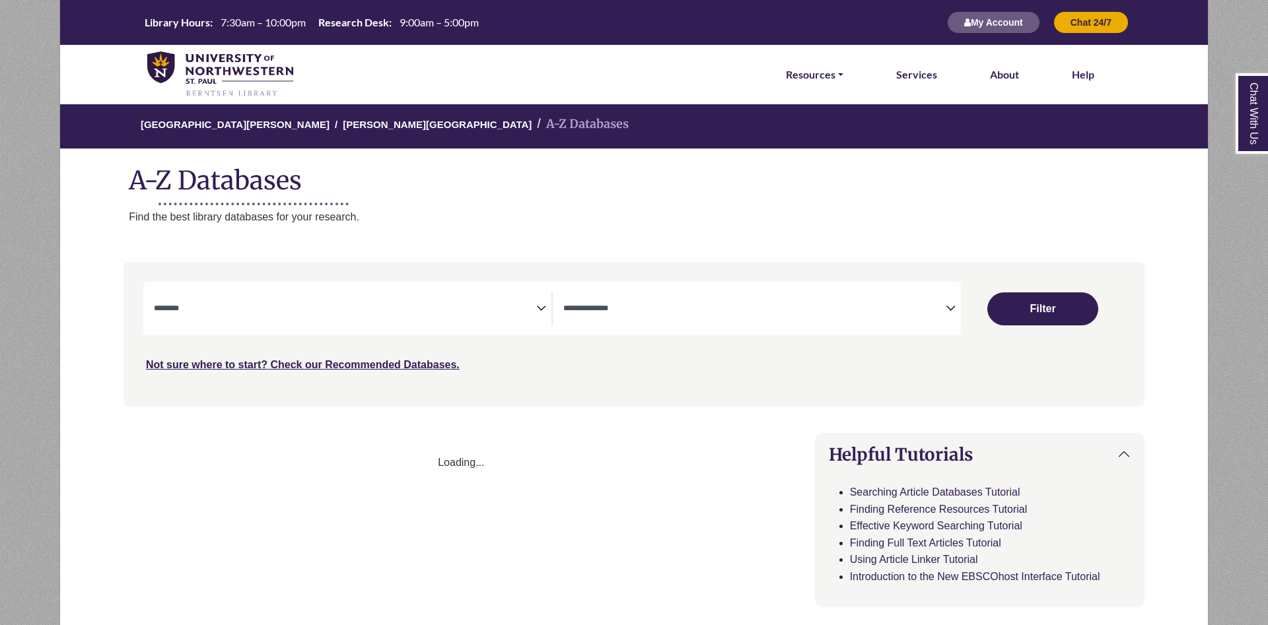
select select "Database Subject Filter"
select select "Database Types Filter"
select select "Database Subject Filter"
select select "Database Types Filter"
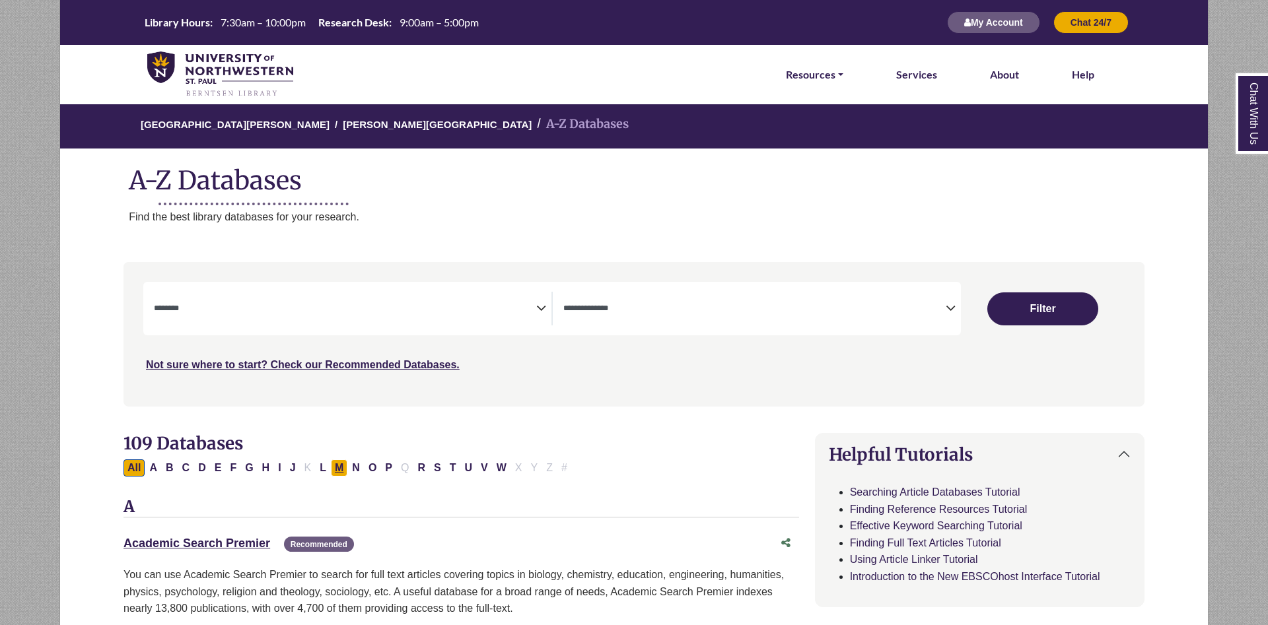
click at [343, 470] on button "M" at bounding box center [339, 468] width 17 height 17
select select "Database Subject Filter"
select select "Database Types Filter"
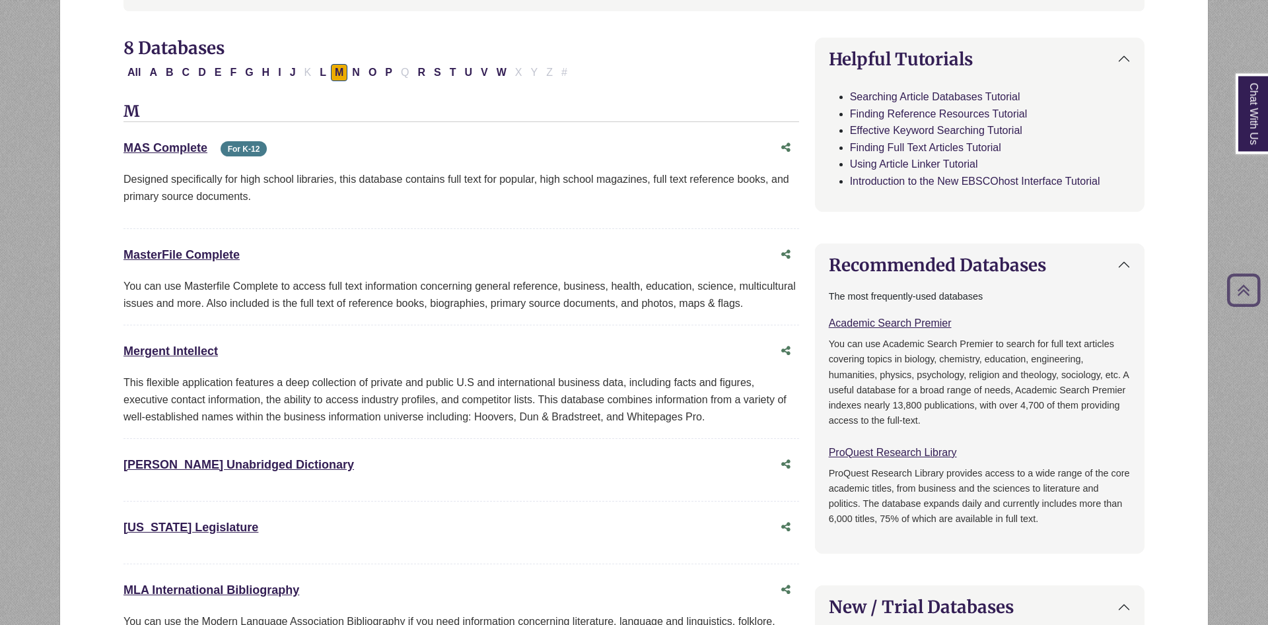
scroll to position [539, 0]
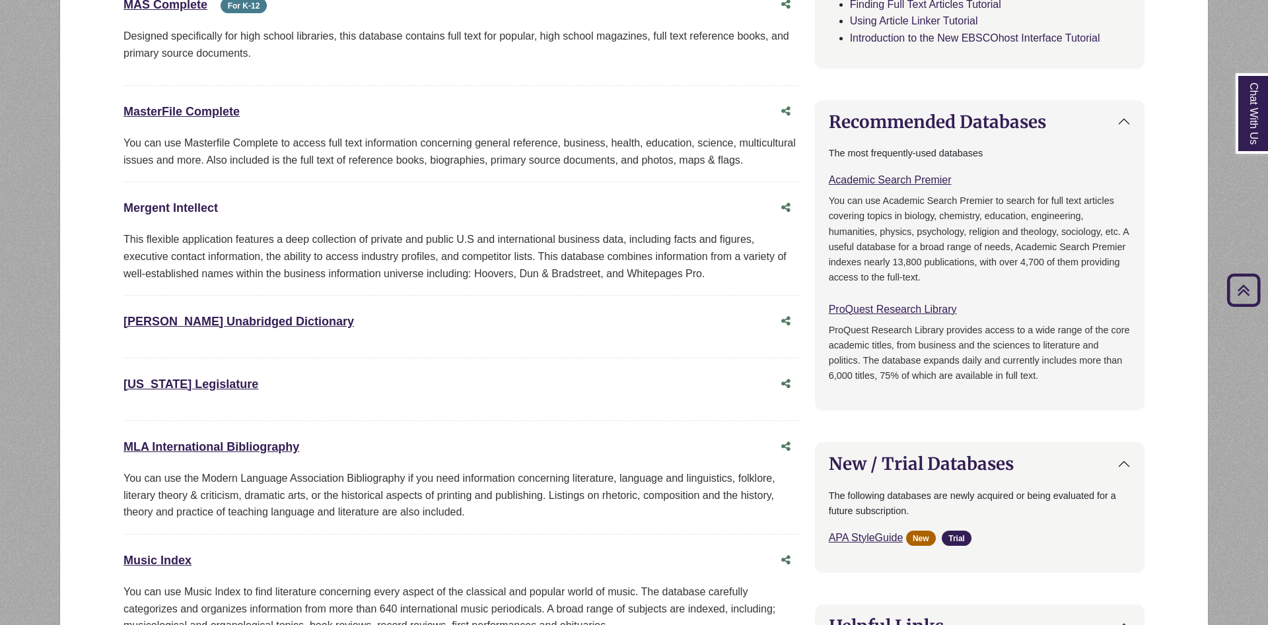
click at [176, 209] on link "Mergent Intellect This link opens in a new window" at bounding box center [170, 207] width 94 height 13
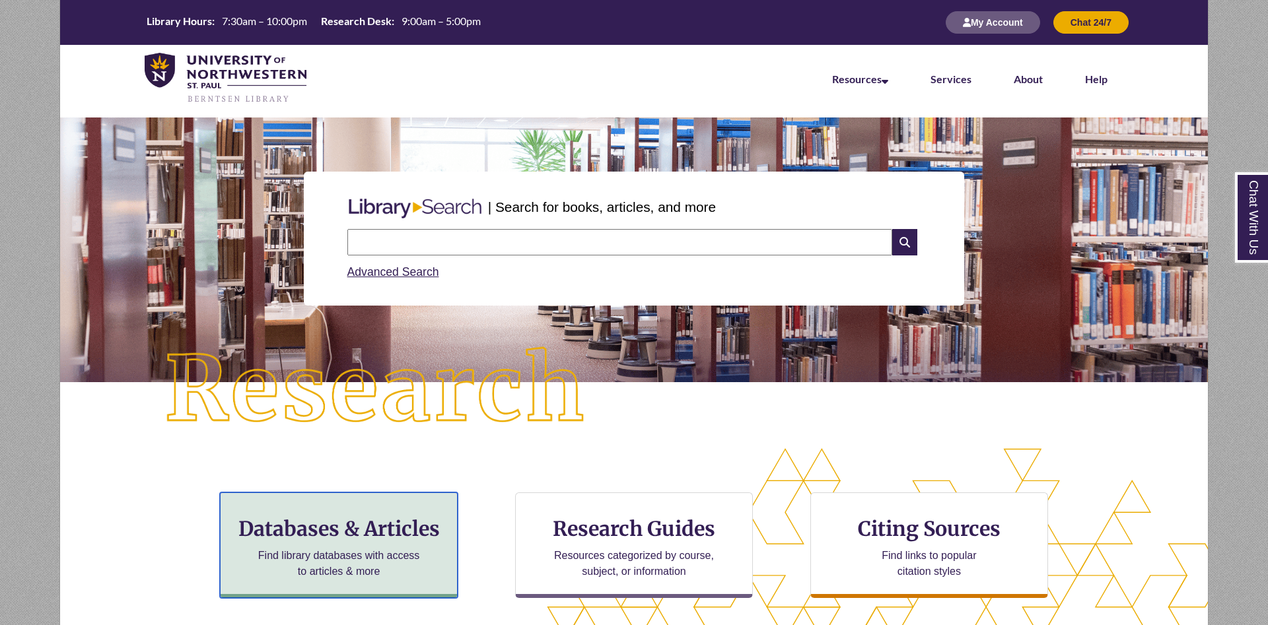
click at [362, 520] on h3 "Databases & Articles" at bounding box center [338, 528] width 215 height 25
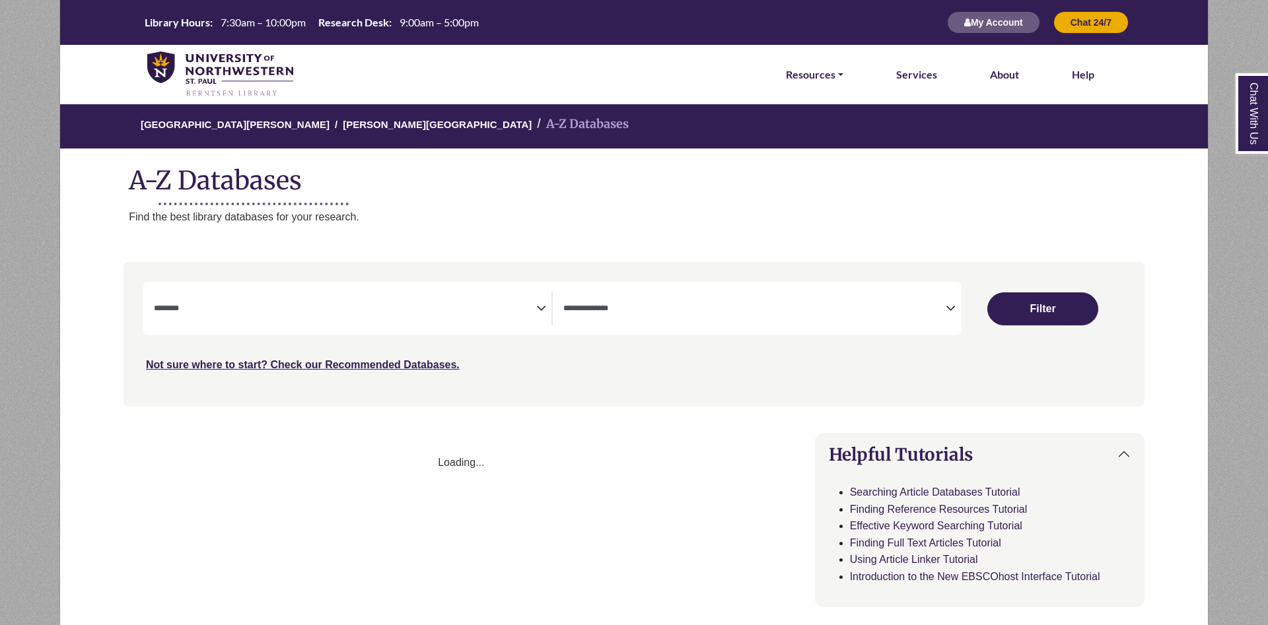
select select "Database Subject Filter"
select select "Database Types Filter"
select select "Database Subject Filter"
select select "Database Types Filter"
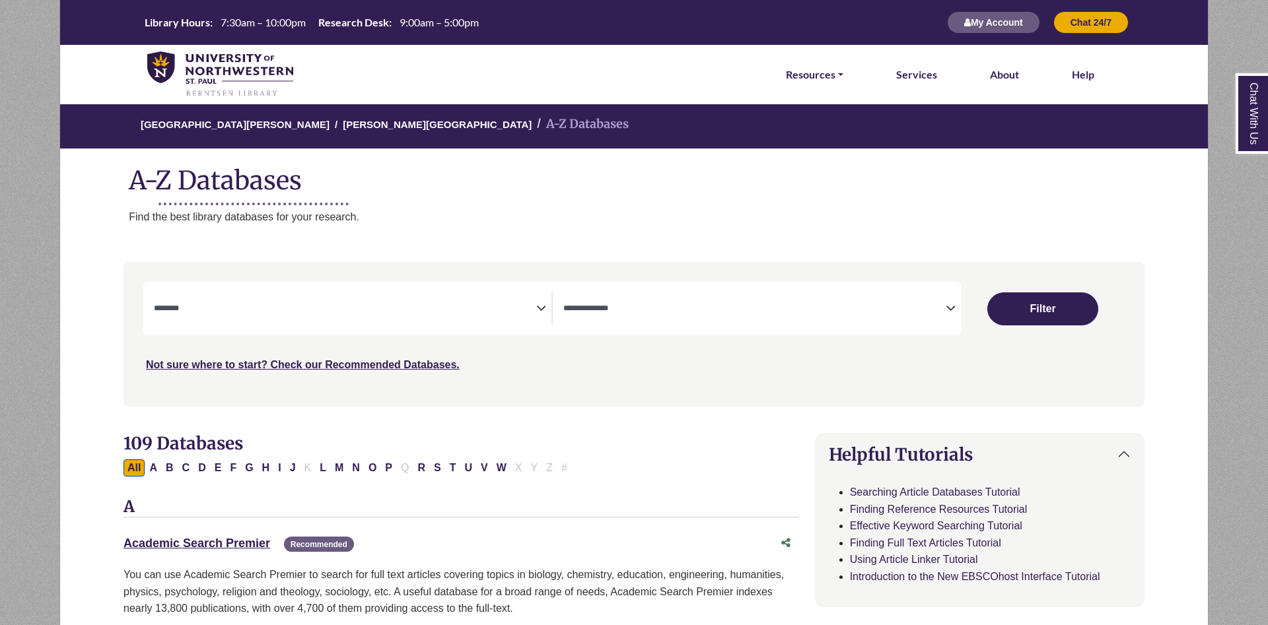
scroll to position [269, 0]
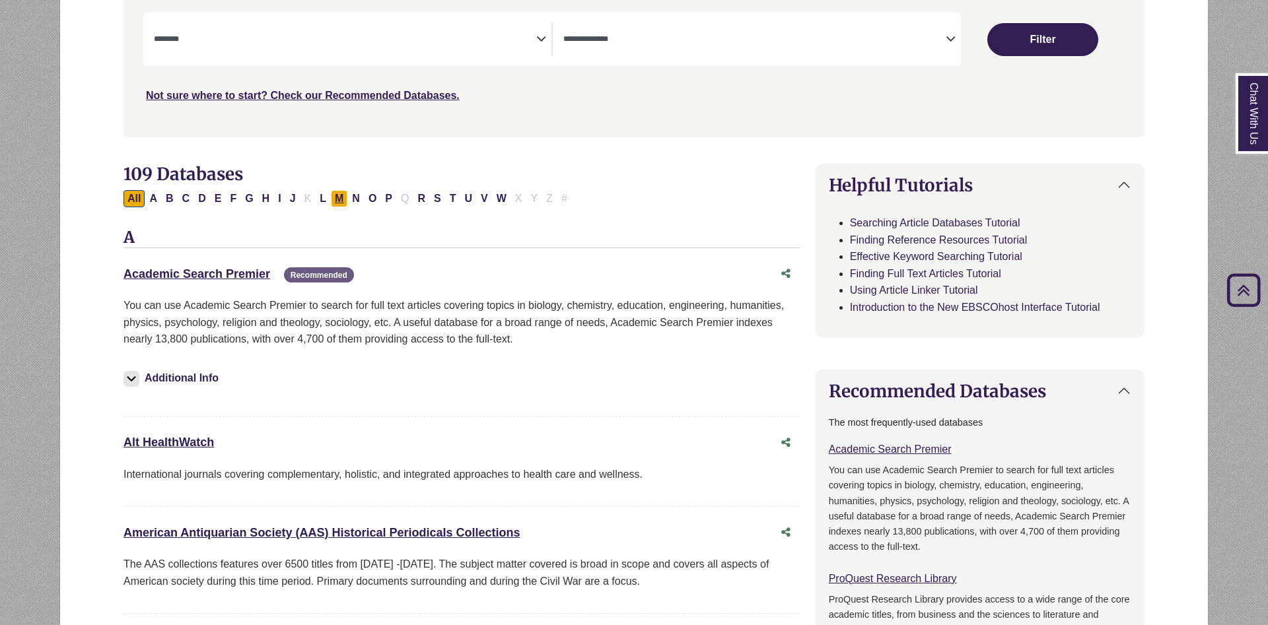
click at [341, 203] on button "M" at bounding box center [339, 198] width 17 height 17
select select "Database Subject Filter"
select select "Database Types Filter"
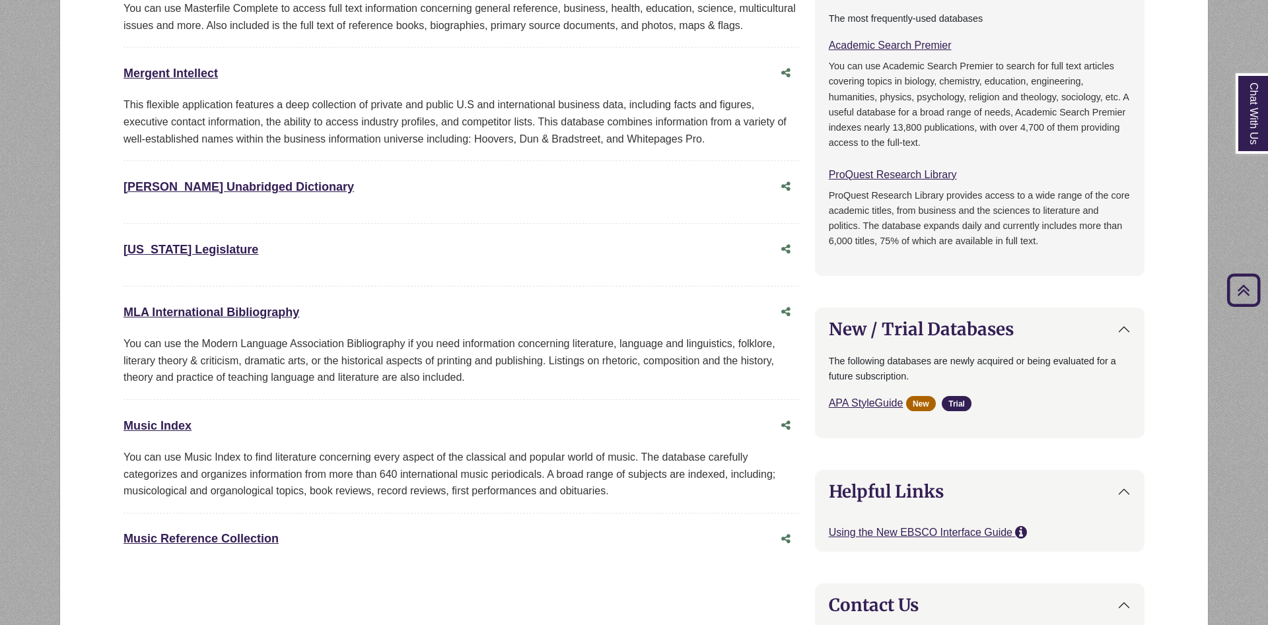
scroll to position [404, 0]
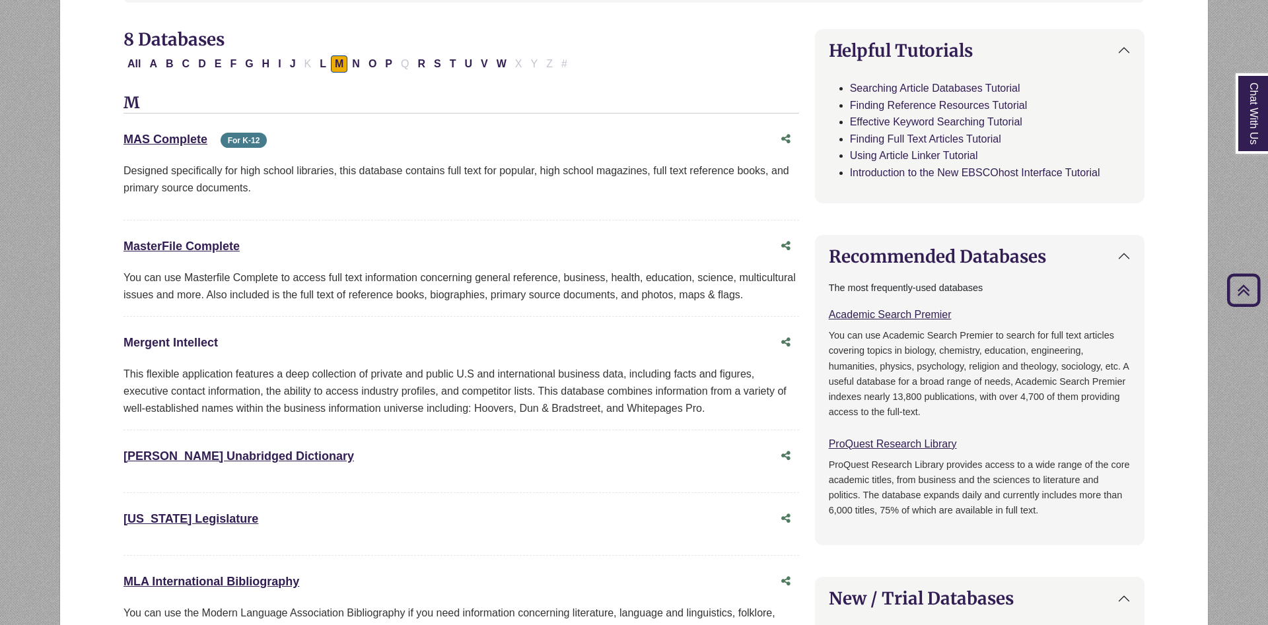
click at [183, 345] on link "Mergent Intellect This link opens in a new window" at bounding box center [170, 342] width 94 height 13
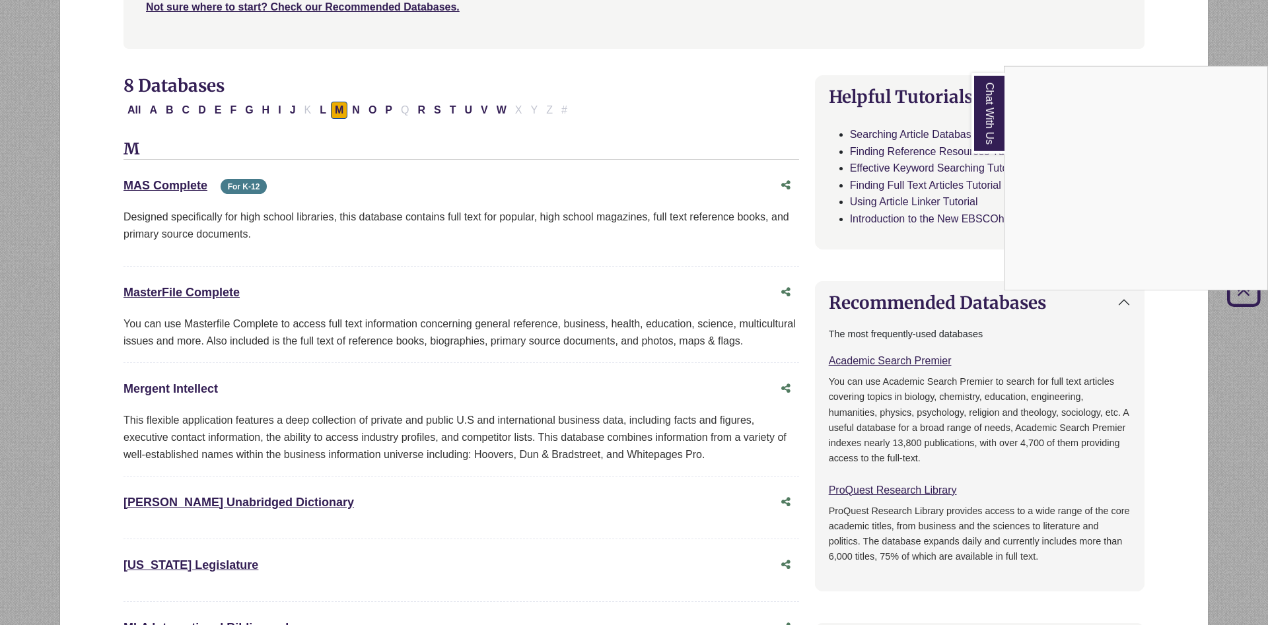
scroll to position [337, 0]
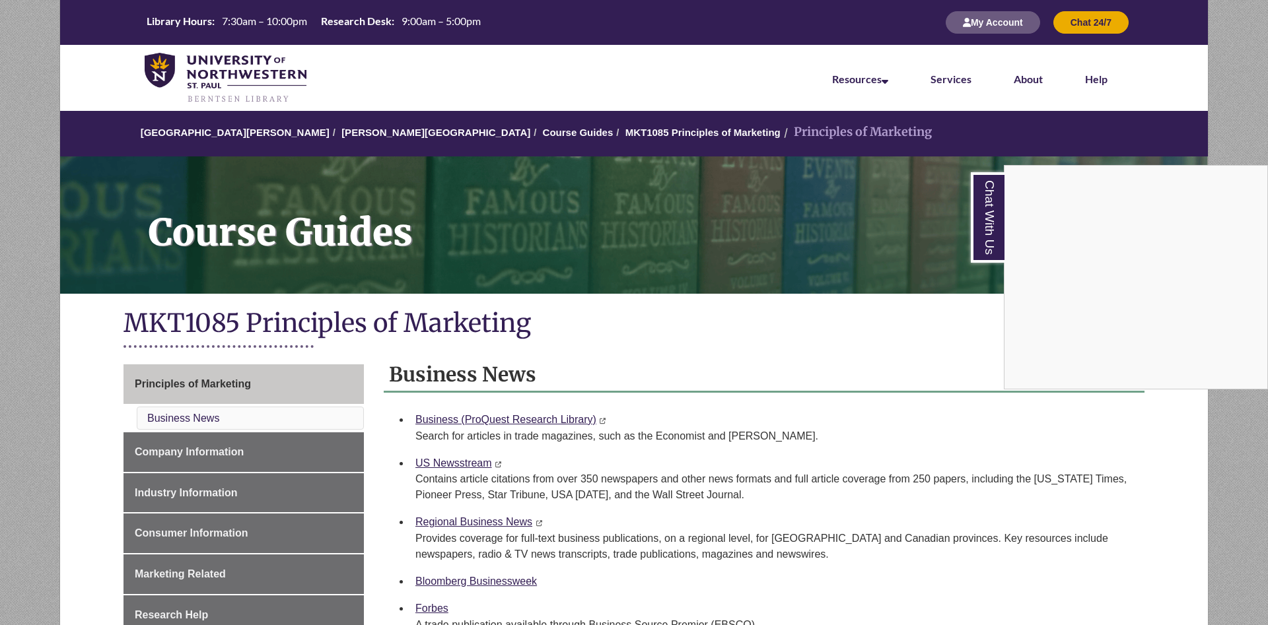
click at [17, 57] on div "Chat With Us" at bounding box center [634, 312] width 1268 height 625
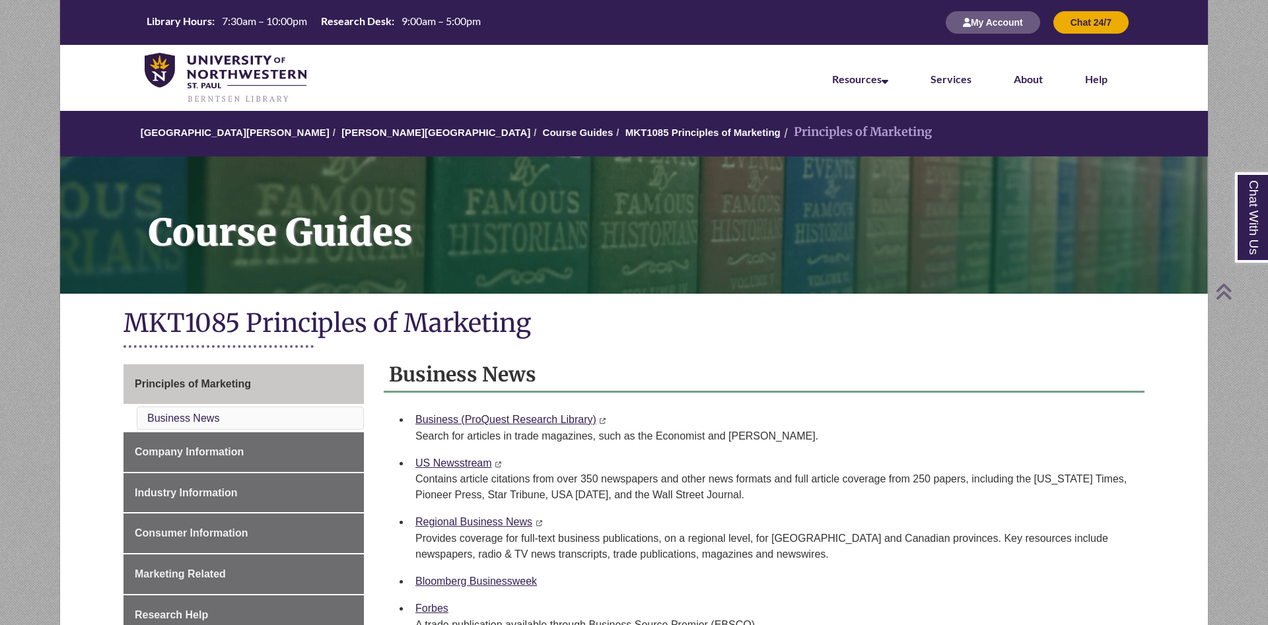
scroll to position [337, 0]
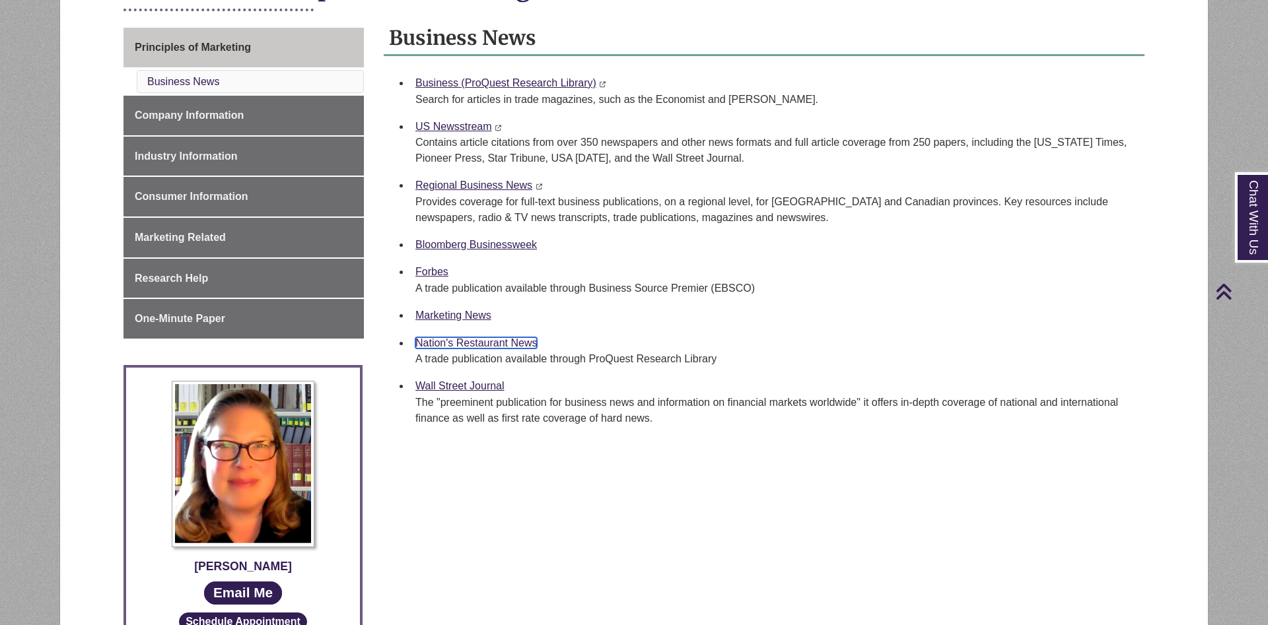
click at [503, 346] on link "Nation's Restaurant News" at bounding box center [476, 342] width 122 height 11
click at [825, 523] on div "Principles of Marketing Business News Company Information Industry Information …" at bounding box center [634, 391] width 1041 height 726
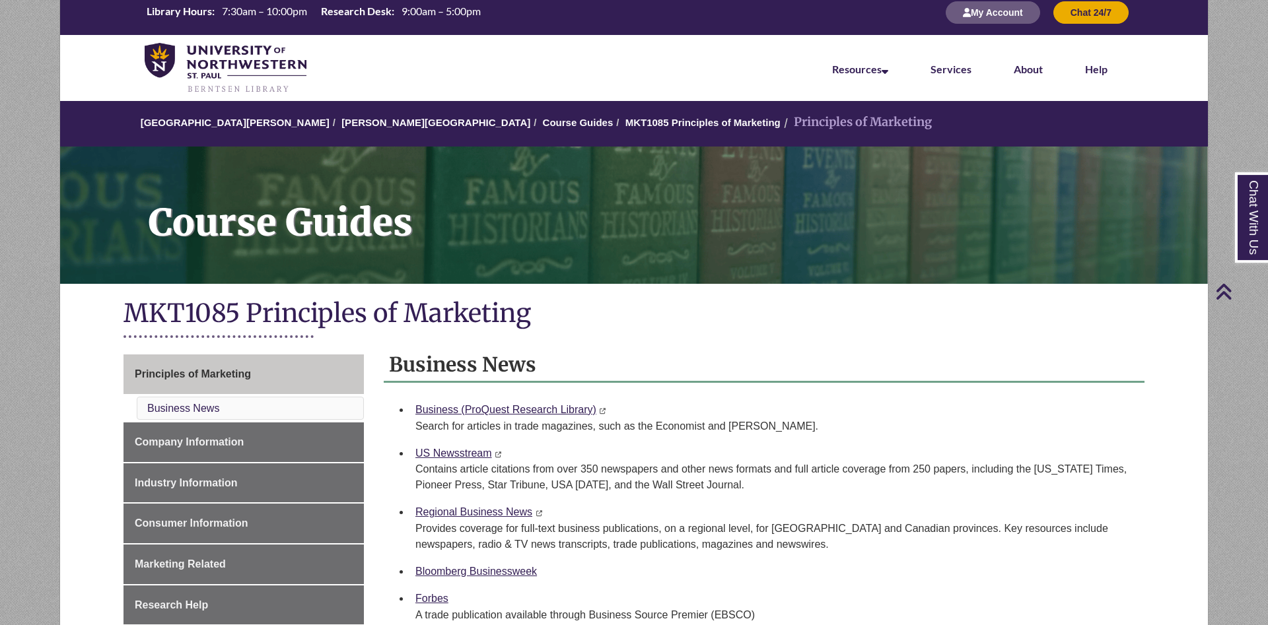
scroll to position [0, 0]
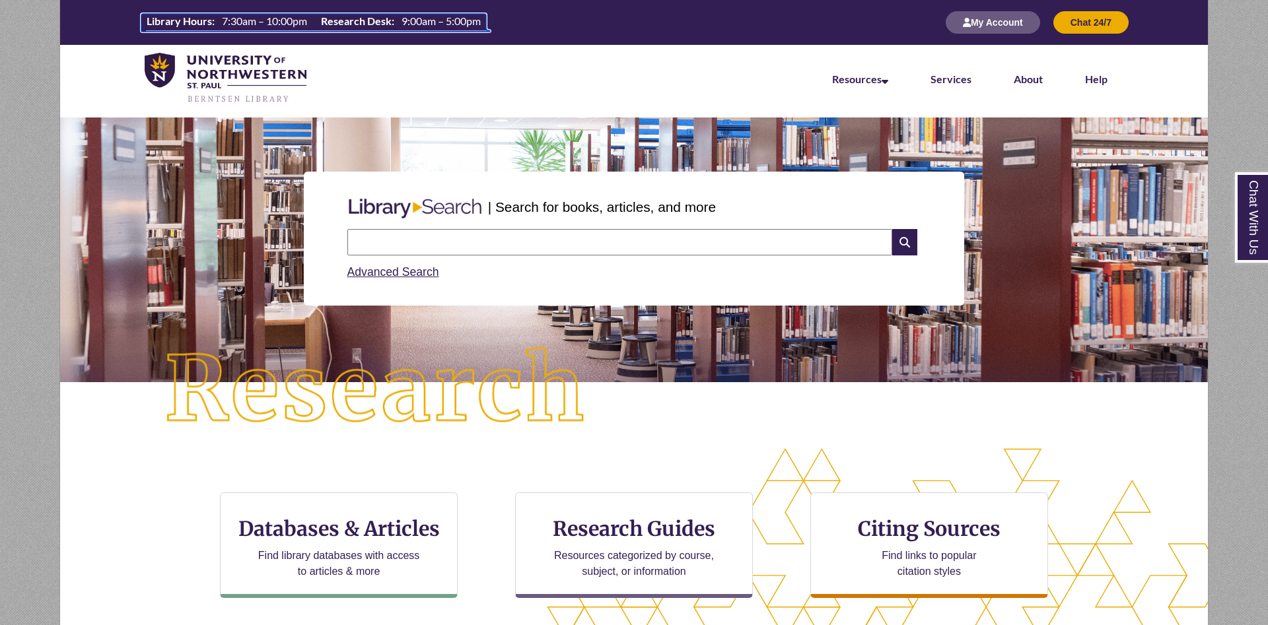
click at [412, 23] on span "9:00am – 5:00pm" at bounding box center [441, 21] width 79 height 13
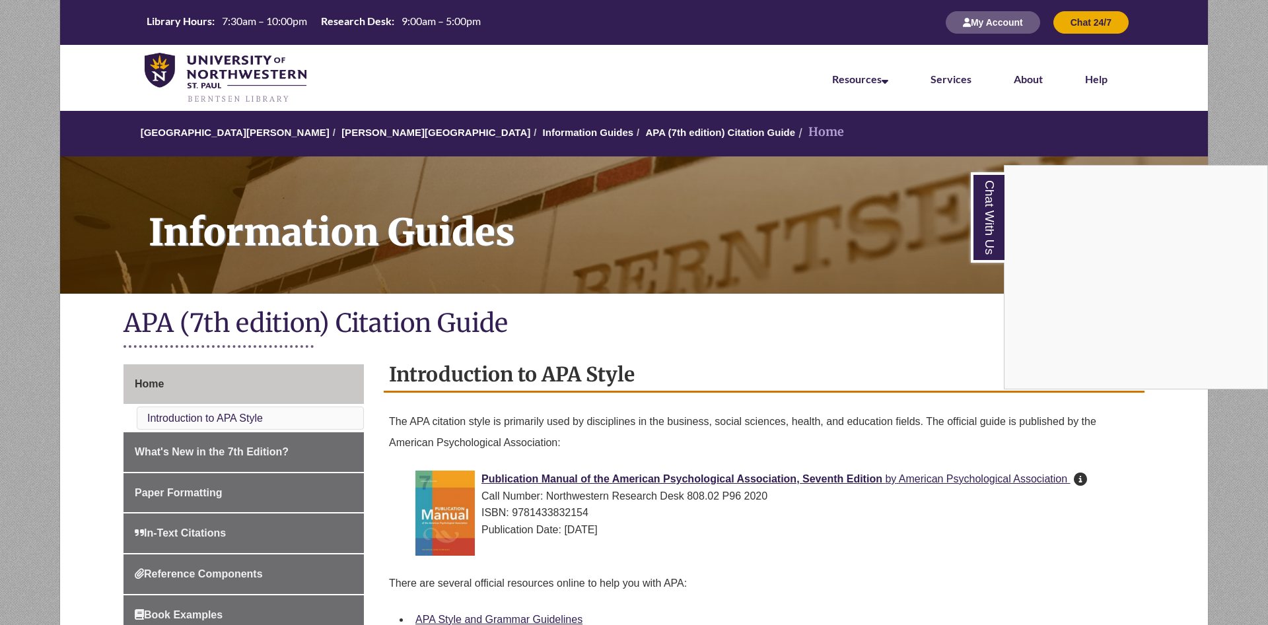
click at [270, 18] on div "Chat With Us" at bounding box center [634, 312] width 1268 height 625
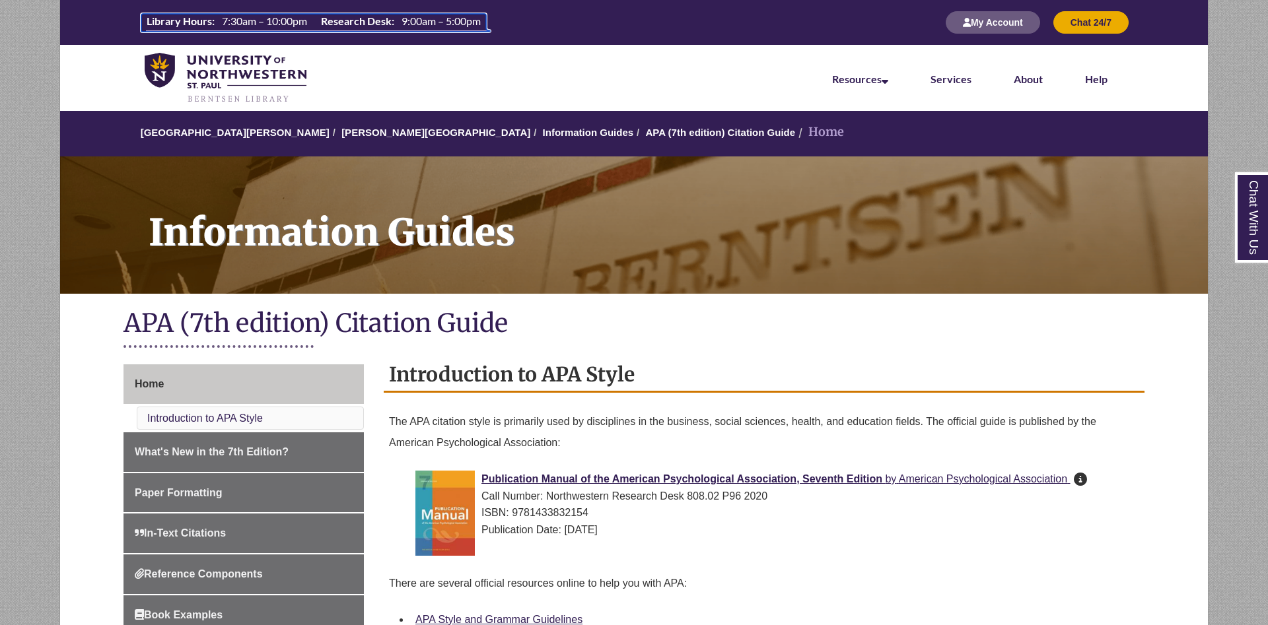
click at [271, 20] on span "7:30am – 10:00pm" at bounding box center [264, 21] width 85 height 13
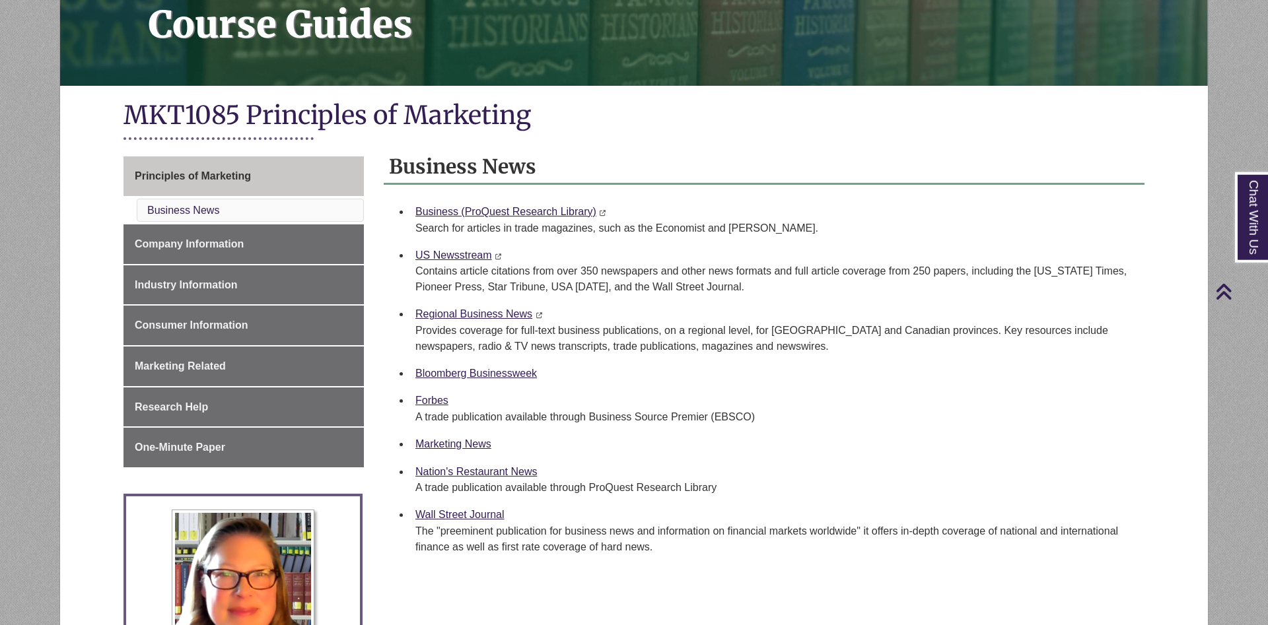
scroll to position [135, 0]
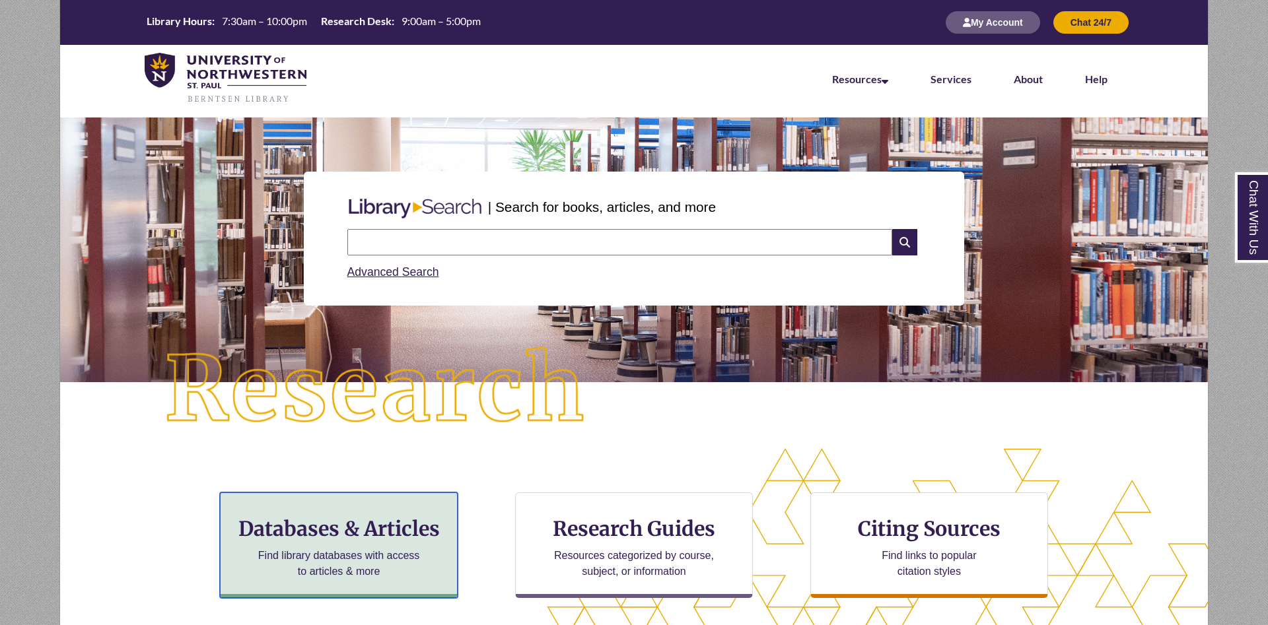
click at [367, 540] on h3 "Databases & Articles" at bounding box center [338, 528] width 215 height 25
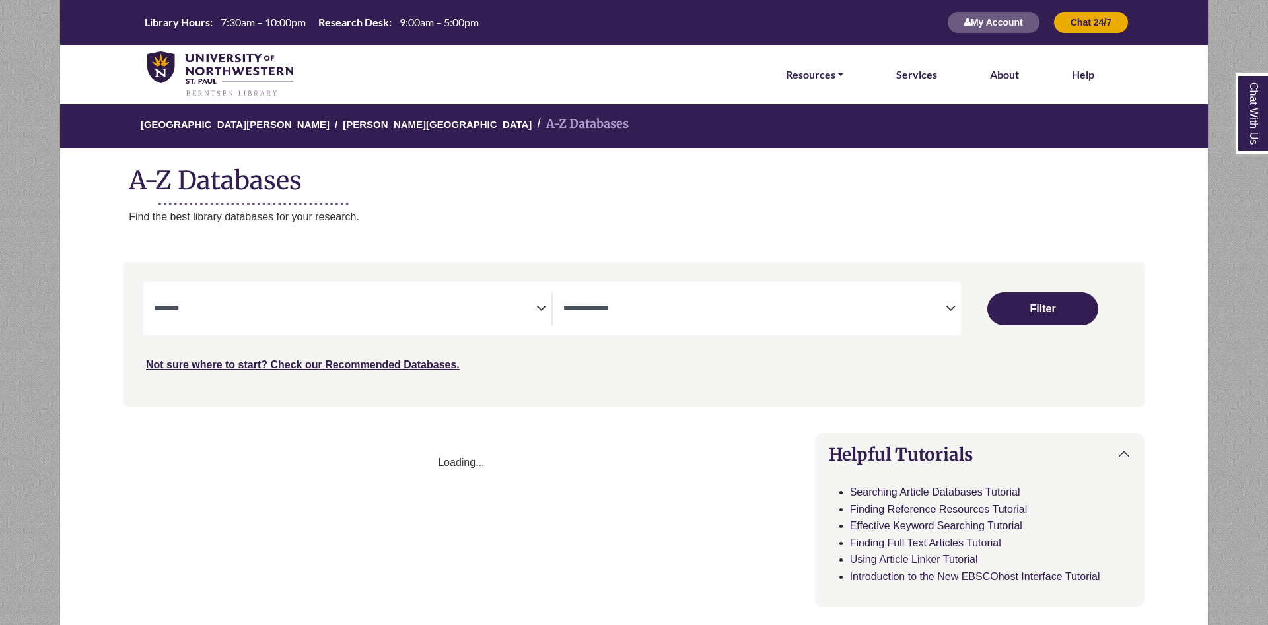
select select "Database Subject Filter"
select select "Database Types Filter"
select select "Database Subject Filter"
select select "Database Types Filter"
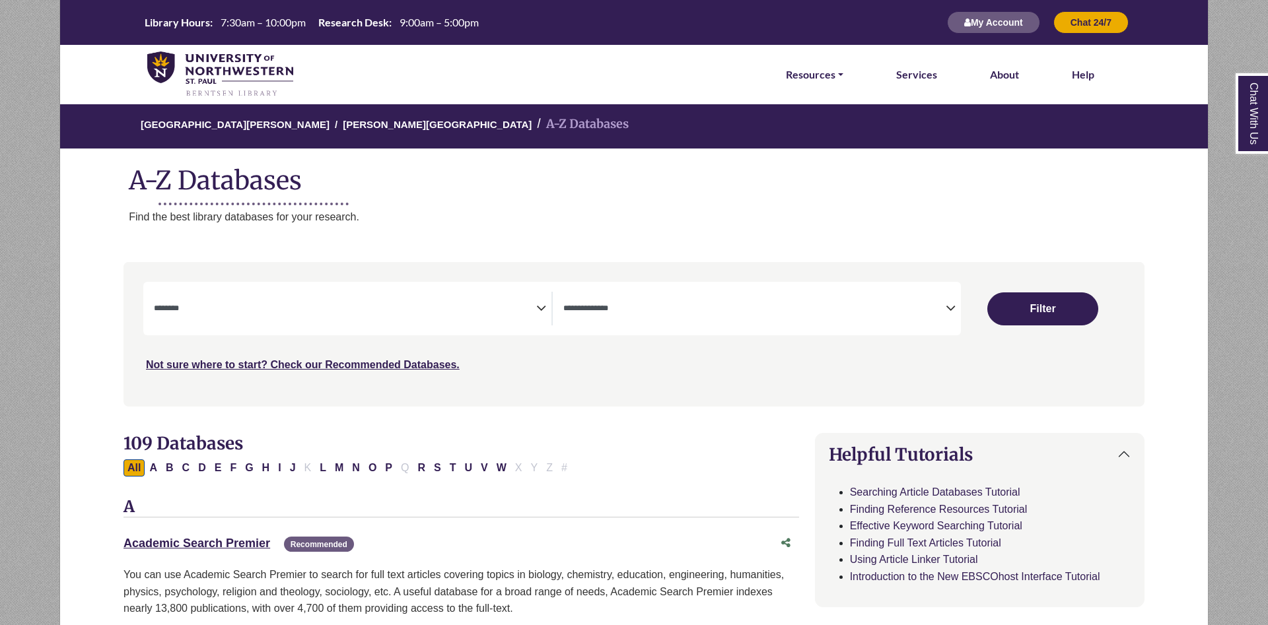
click at [544, 310] on icon "Search filters" at bounding box center [541, 307] width 10 height 20
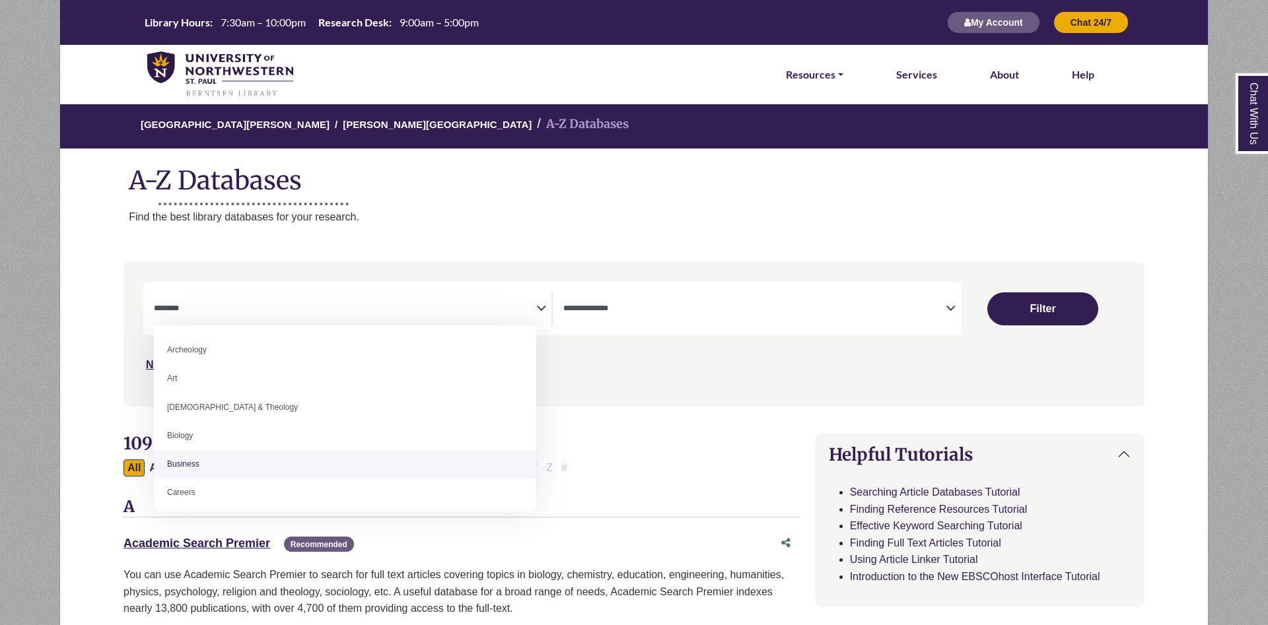
select select "*****"
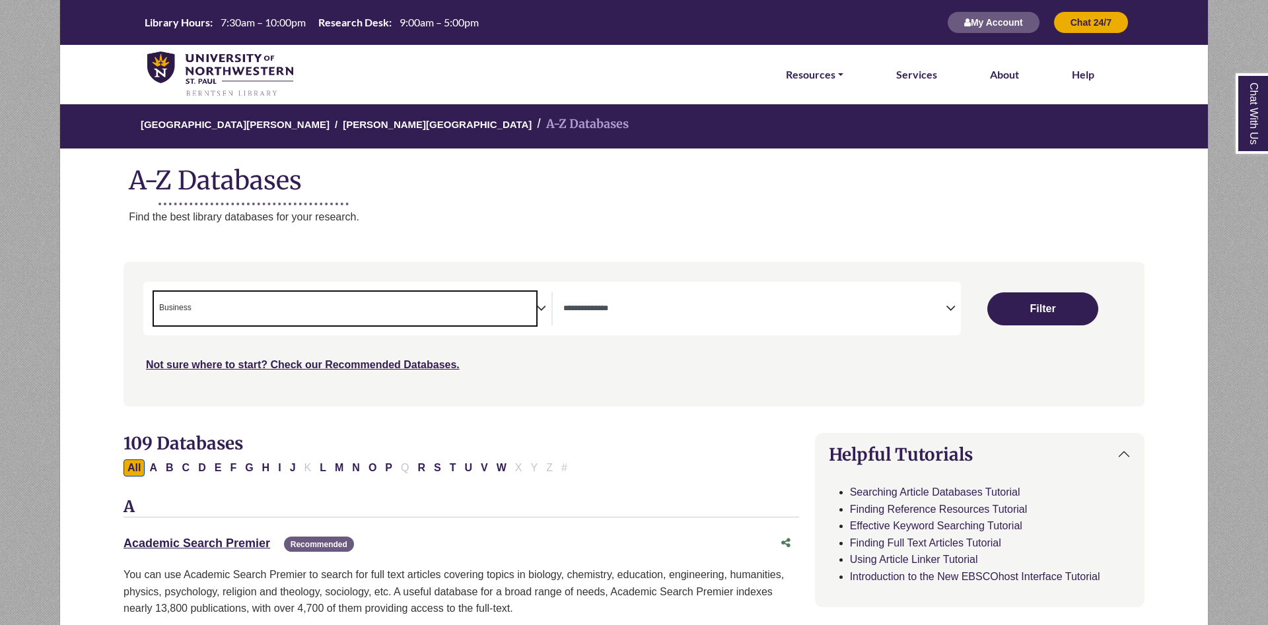
click at [702, 307] on textarea "Search" at bounding box center [754, 309] width 382 height 11
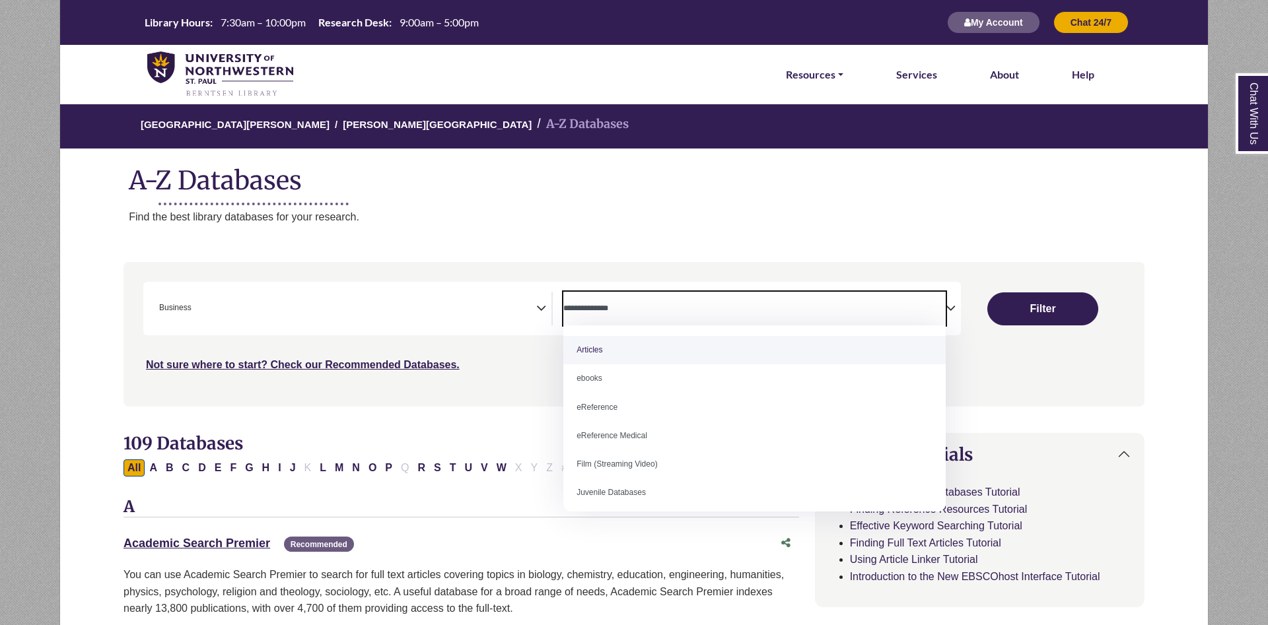
click at [727, 219] on p "Find the best library databases for your research." at bounding box center [668, 217] width 1079 height 17
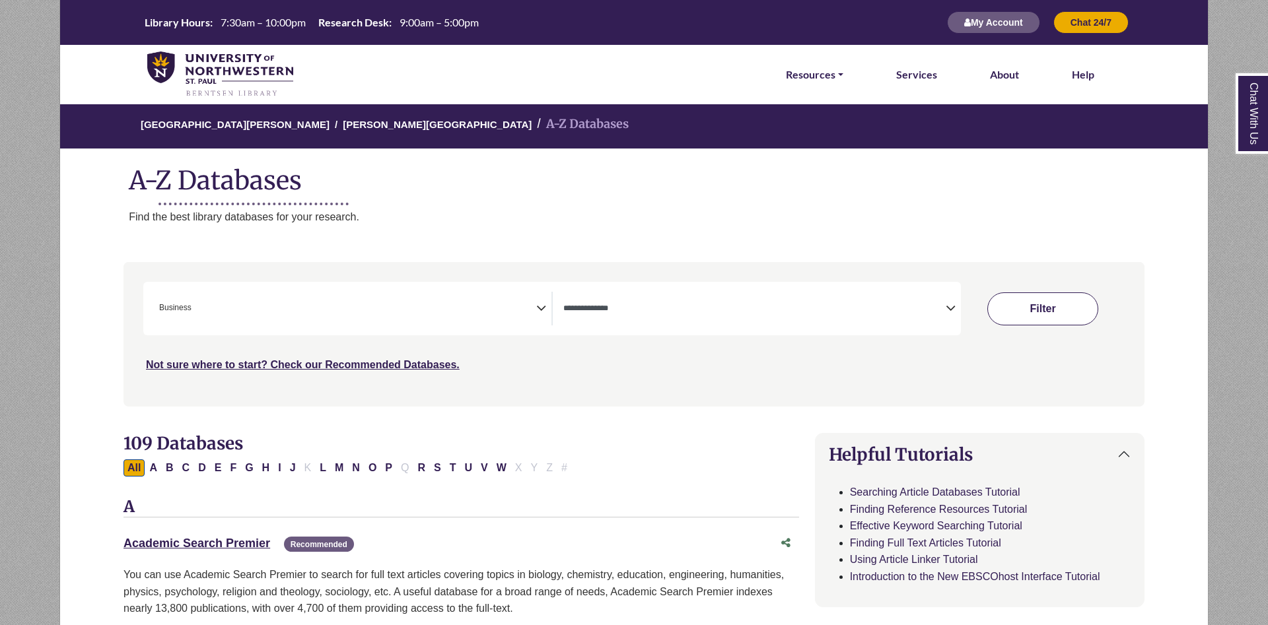
click at [1050, 311] on button "Filter" at bounding box center [1042, 309] width 111 height 33
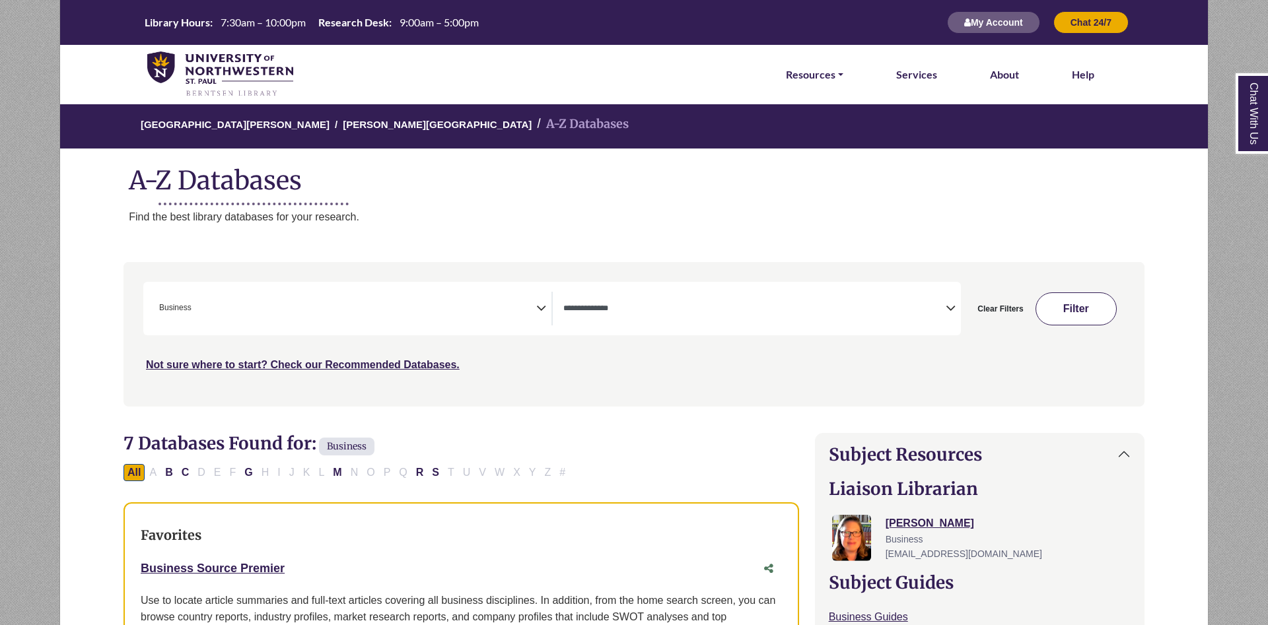
select select "Database Types Filter"
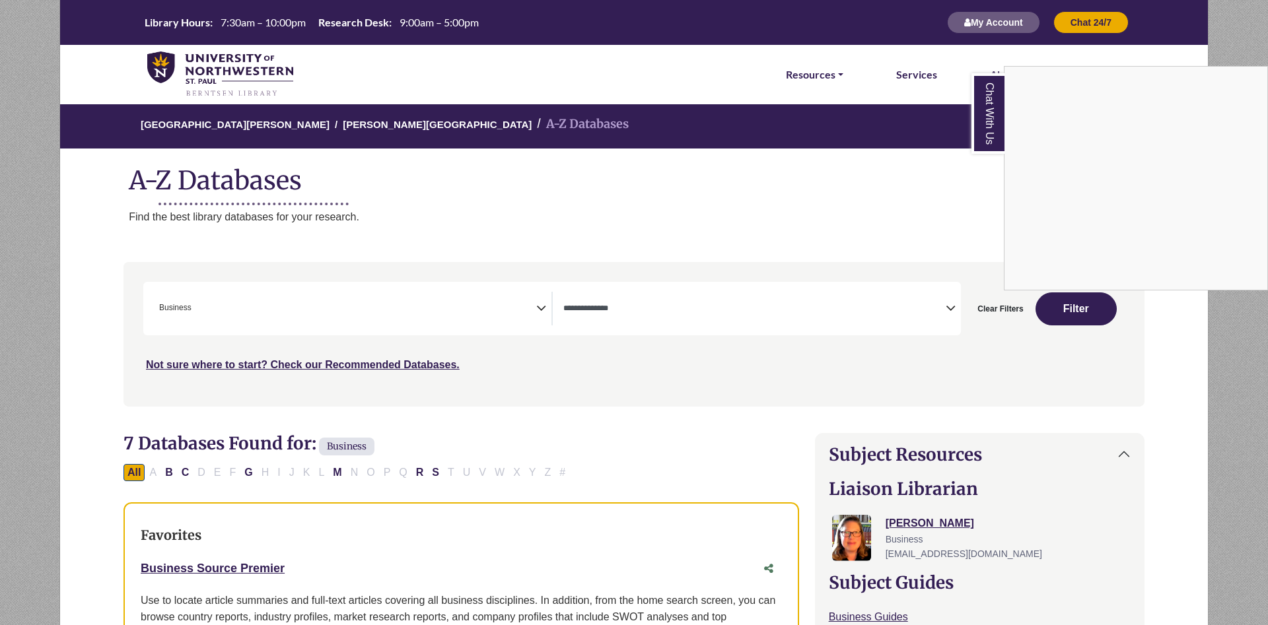
click at [90, 132] on div "Chat With Us" at bounding box center [634, 312] width 1268 height 625
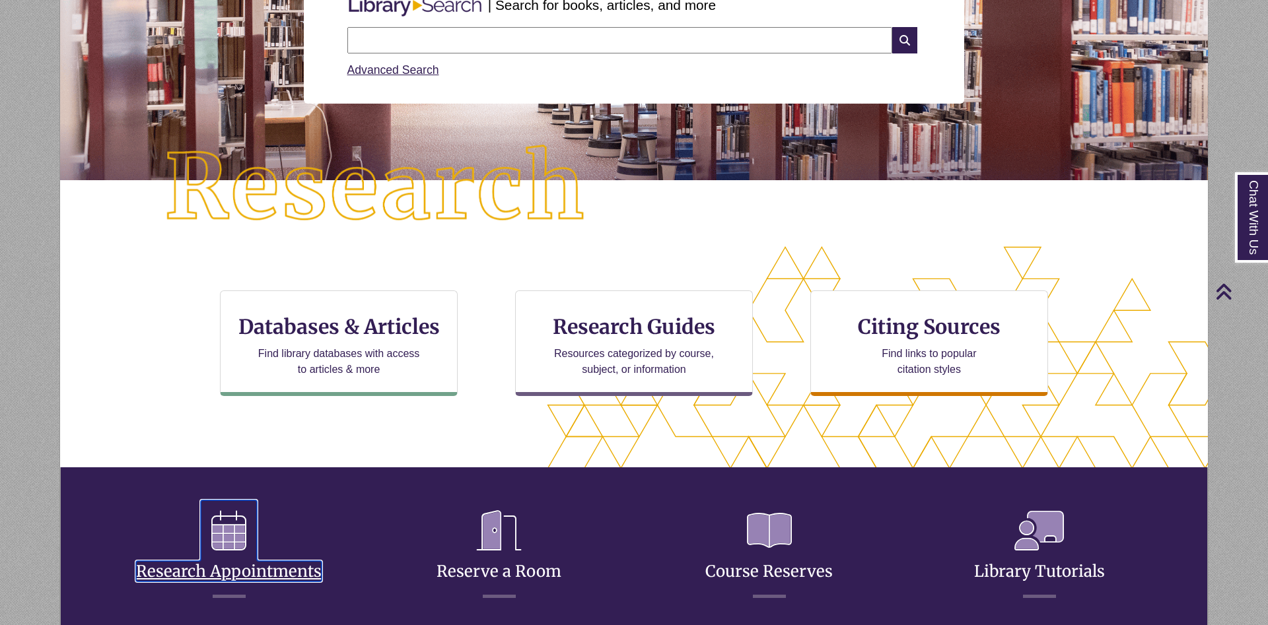
click at [233, 562] on link "Research Appointments" at bounding box center [229, 556] width 186 height 52
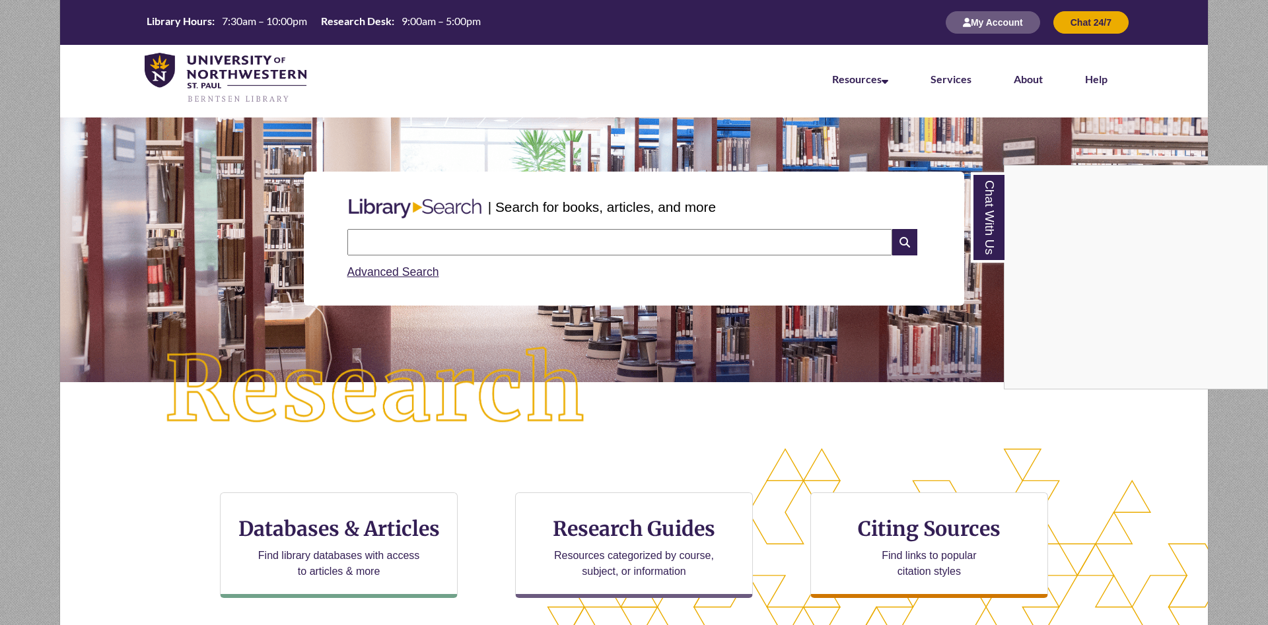
click at [971, 232] on div "Chat With Us" at bounding box center [634, 312] width 1268 height 625
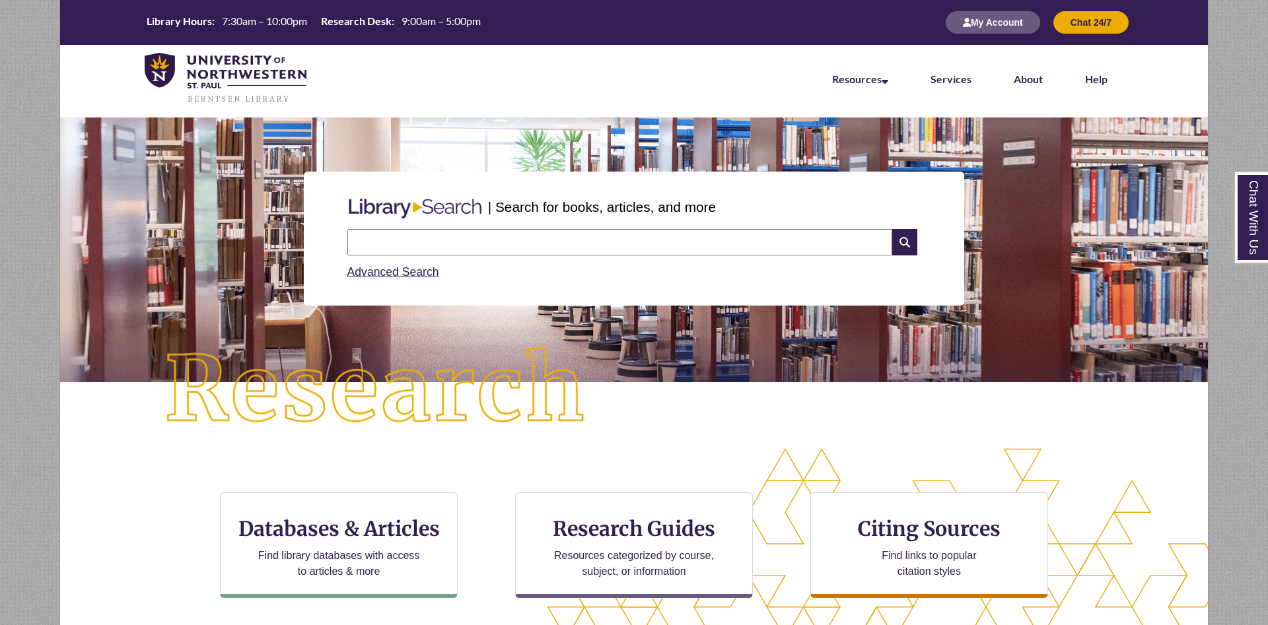
click at [977, 232] on div "| Search for books, articles, and more Search Advanced Search" at bounding box center [634, 238] width 1128 height 197
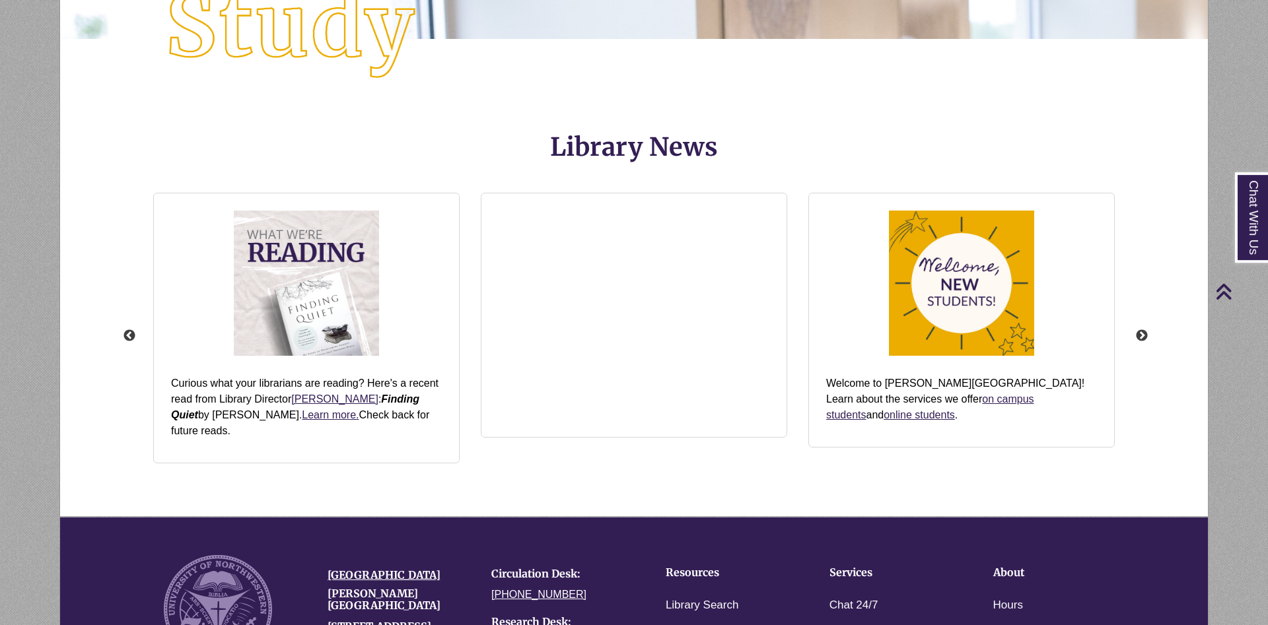
scroll to position [1344, 0]
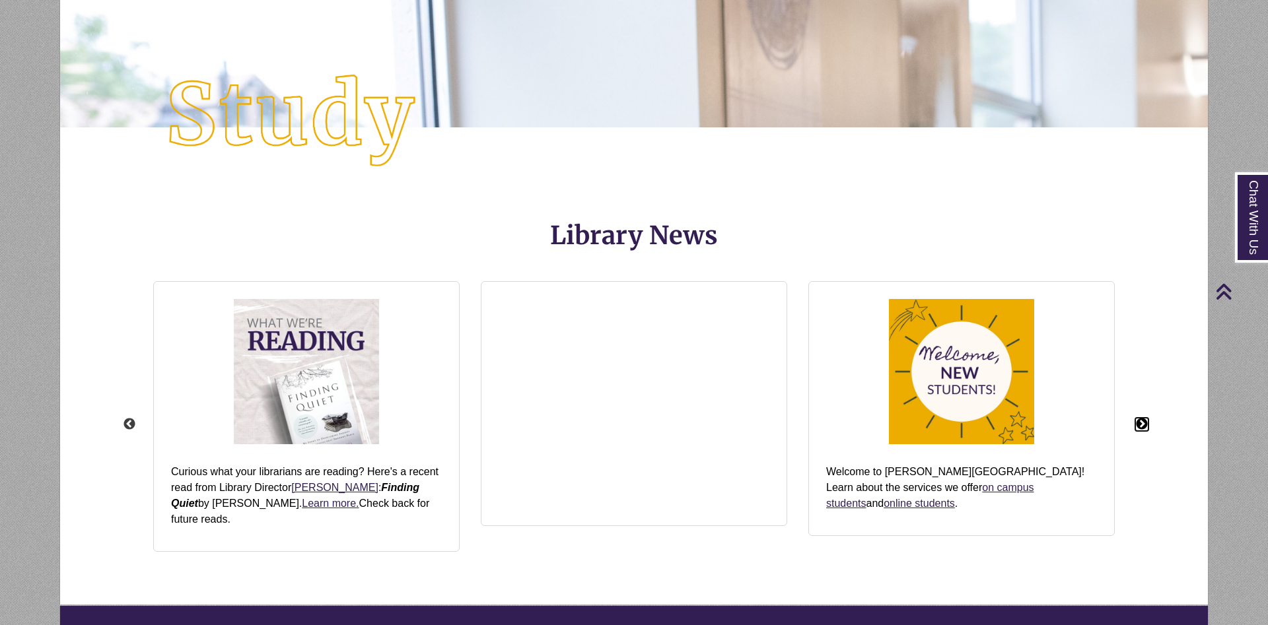
click at [1144, 418] on button "Next" at bounding box center [1141, 424] width 13 height 13
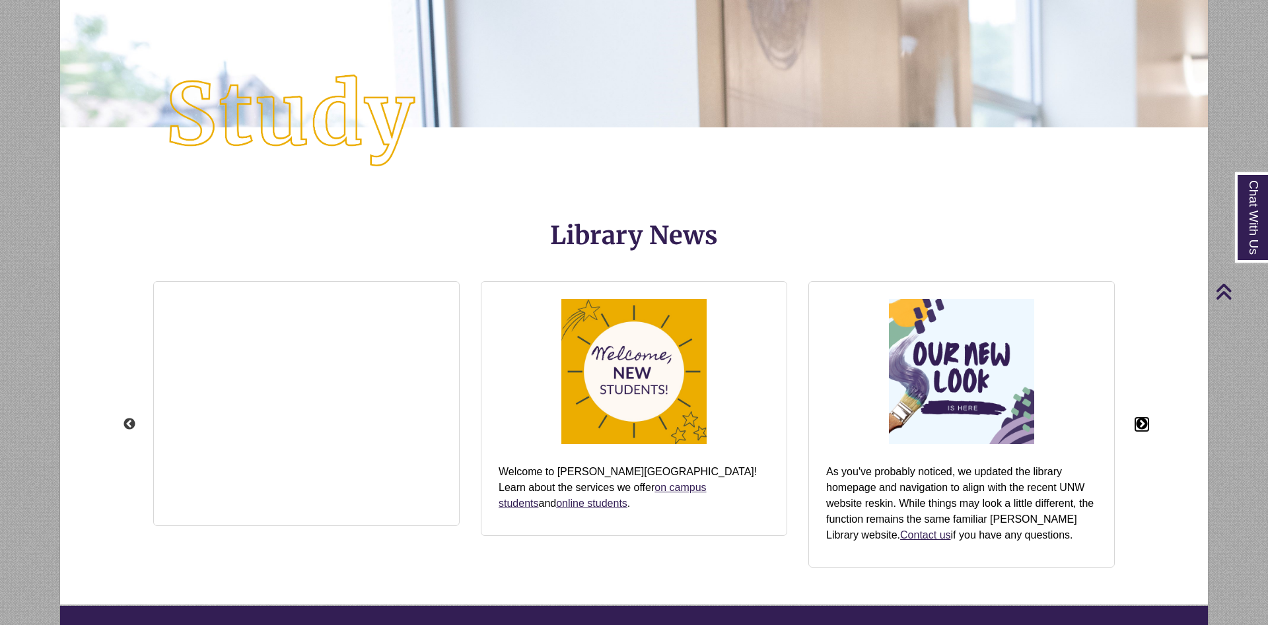
scroll to position [321, 1036]
click at [1144, 417] on div "Previous View the Torah Scroll The Torah scroll is on permanent display by the …" at bounding box center [634, 424] width 1036 height 321
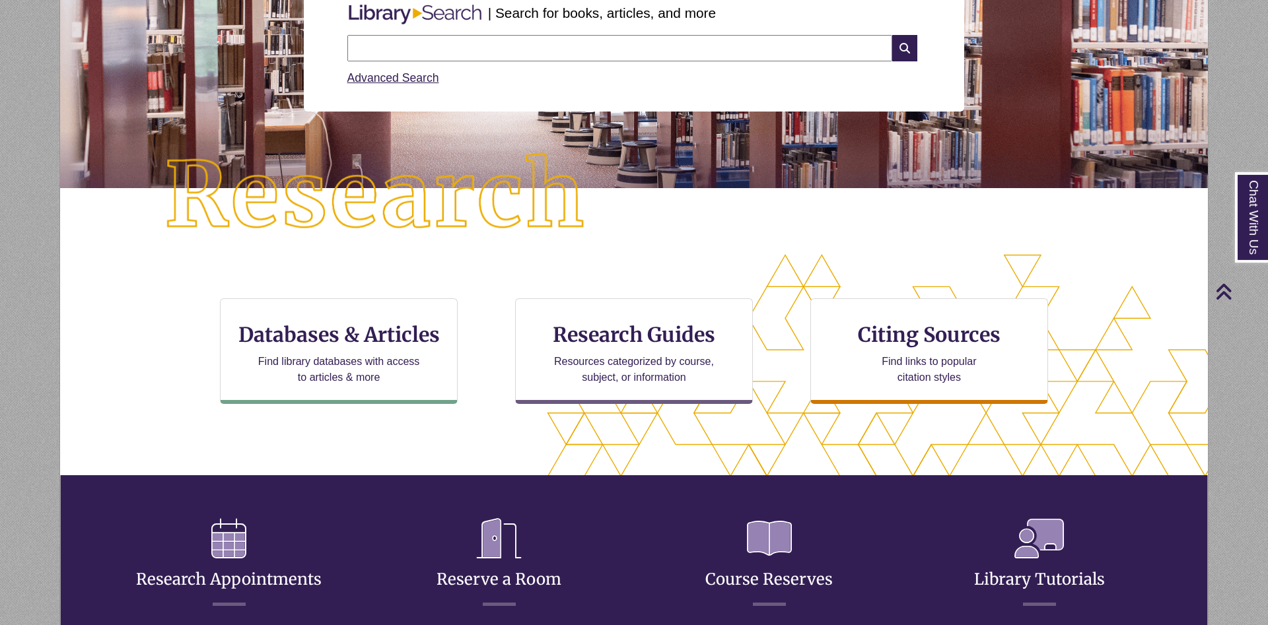
scroll to position [0, 0]
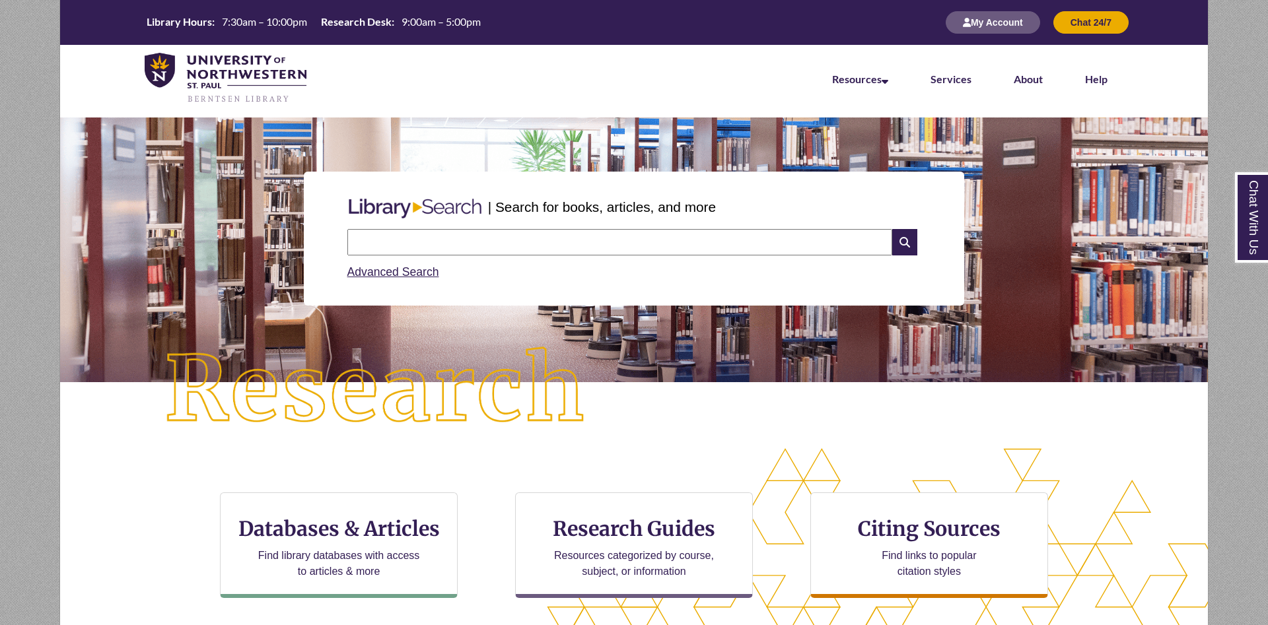
click at [600, 240] on input "text" at bounding box center [619, 242] width 545 height 26
type input "**********"
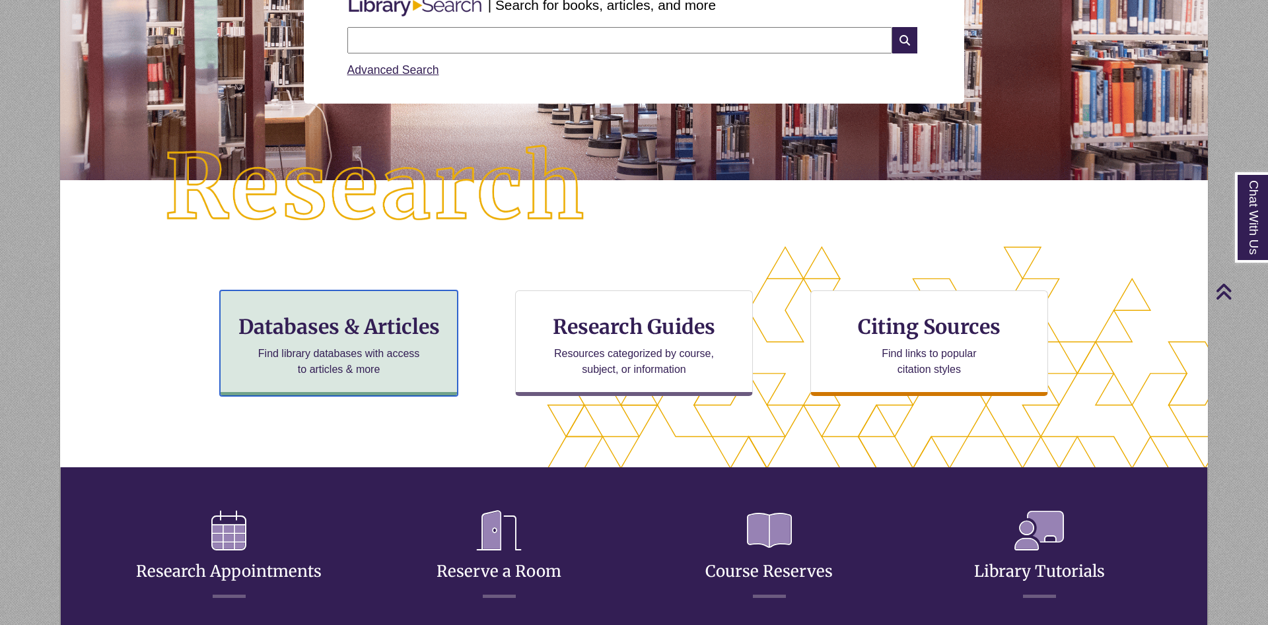
click at [405, 337] on h3 "Databases & Articles" at bounding box center [338, 326] width 215 height 25
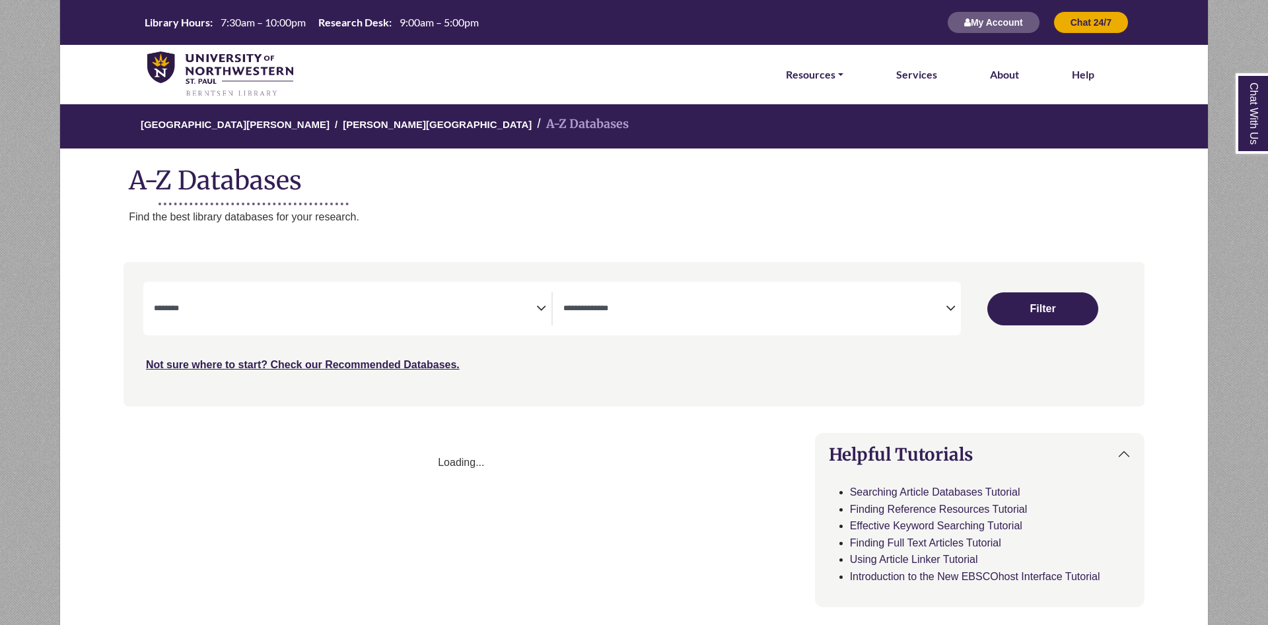
select select "Database Subject Filter"
select select "Database Types Filter"
select select "Database Subject Filter"
select select "Database Types Filter"
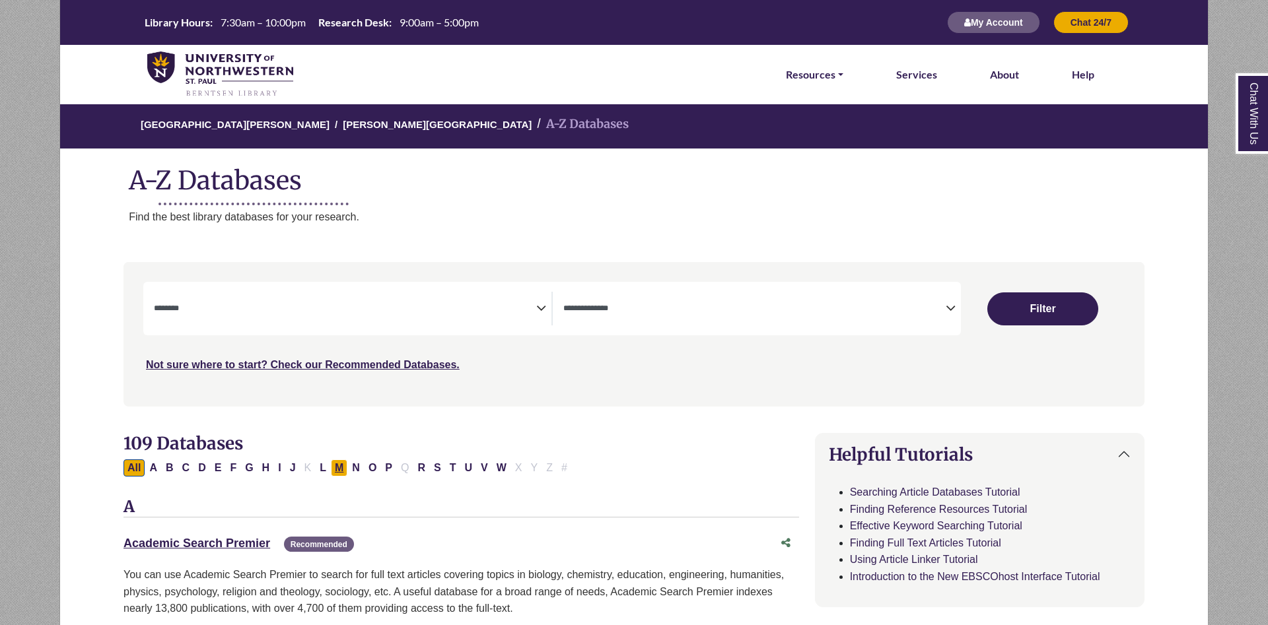
click at [339, 467] on button "M" at bounding box center [339, 468] width 17 height 17
select select "Database Subject Filter"
select select "Database Types Filter"
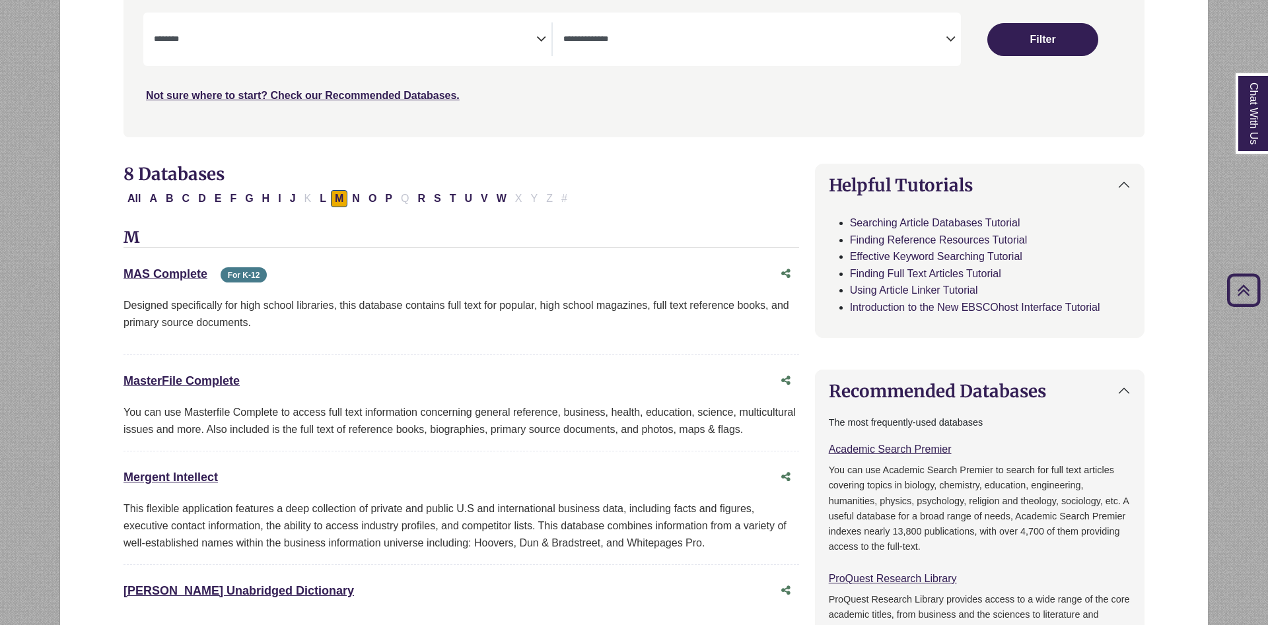
scroll to position [472, 0]
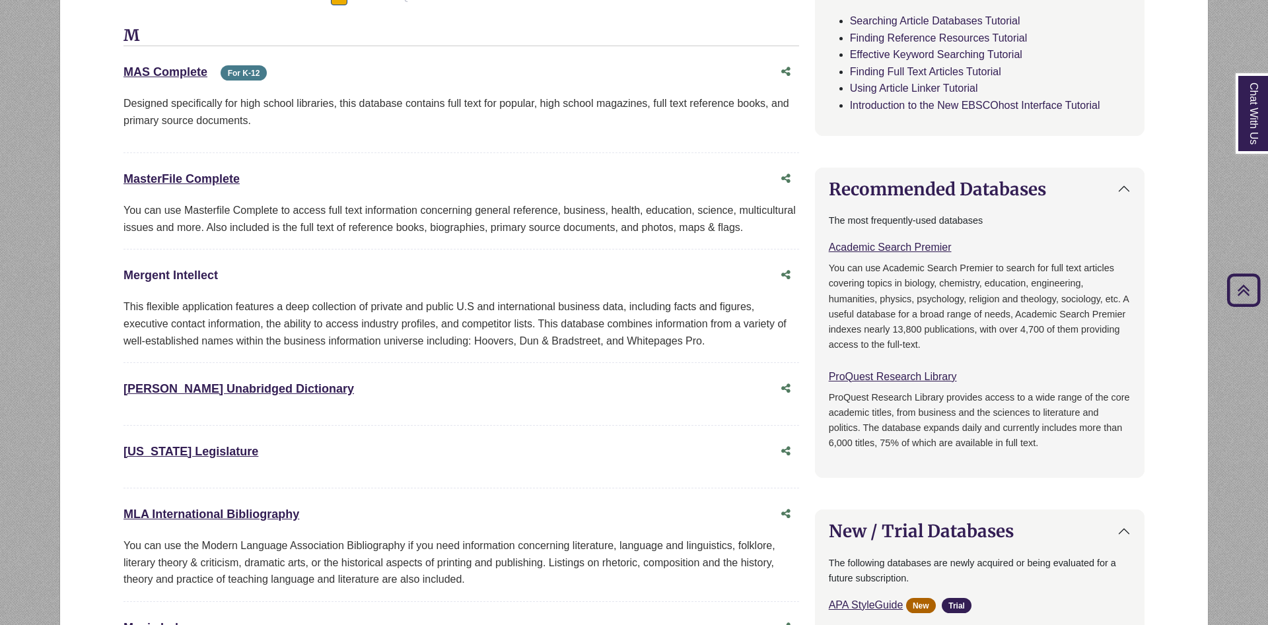
click at [183, 280] on link "Mergent Intellect This link opens in a new window" at bounding box center [170, 275] width 94 height 13
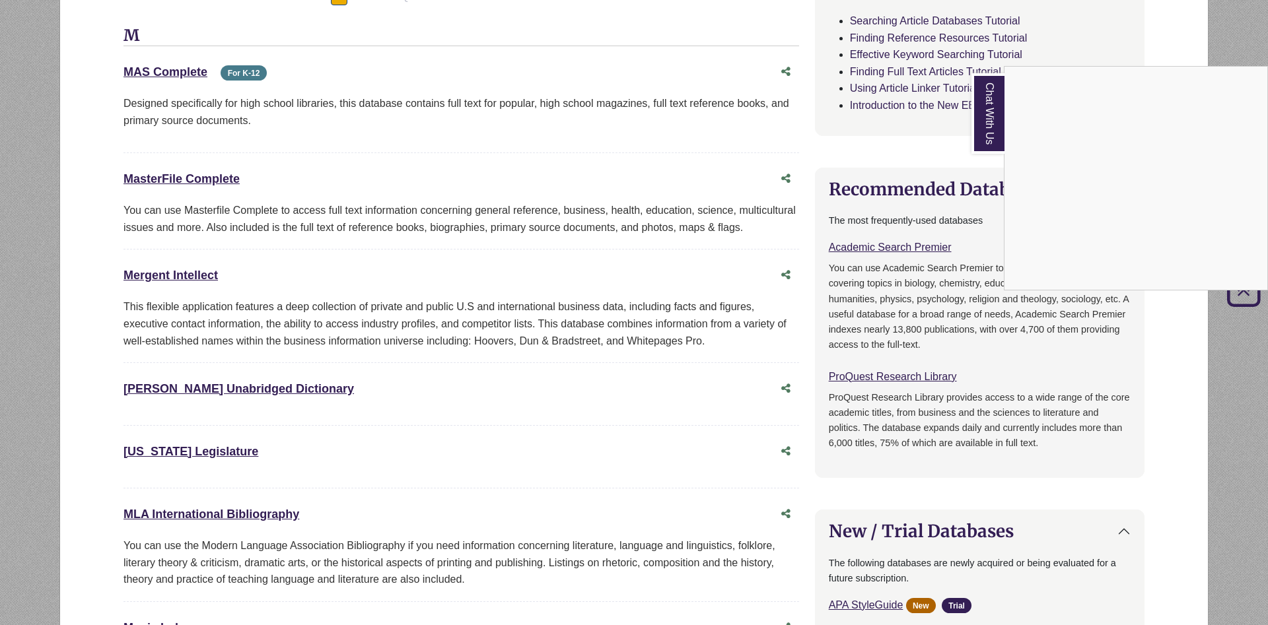
click at [617, 238] on div "Chat With Us" at bounding box center [634, 312] width 1268 height 625
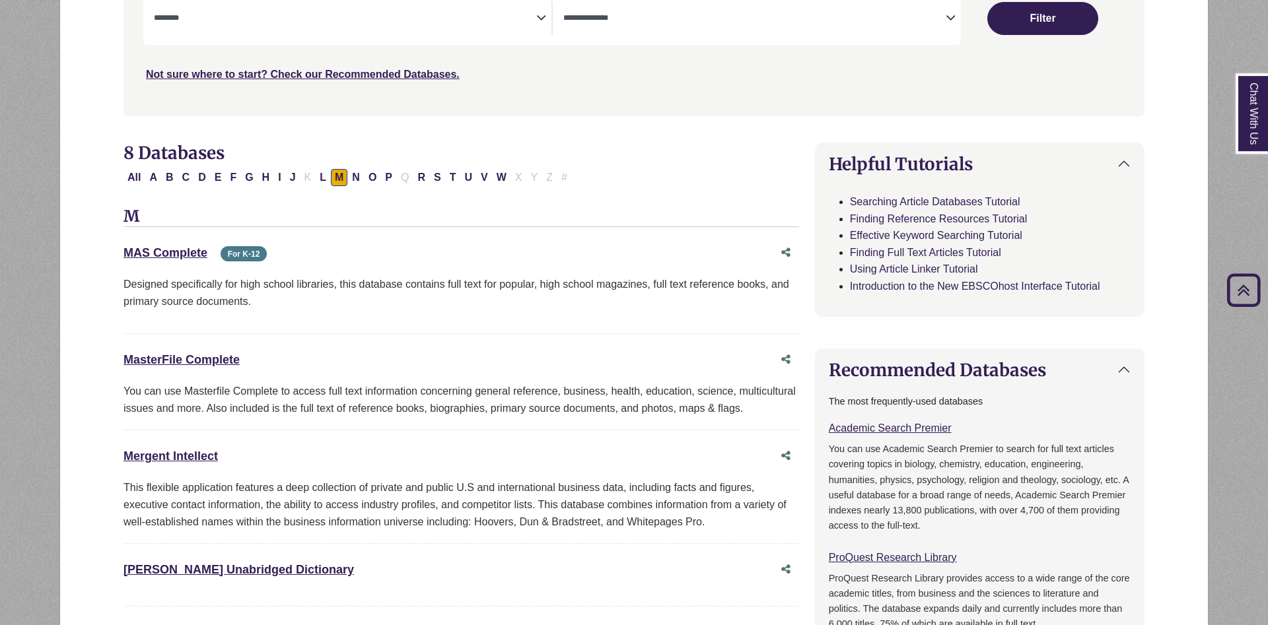
scroll to position [404, 0]
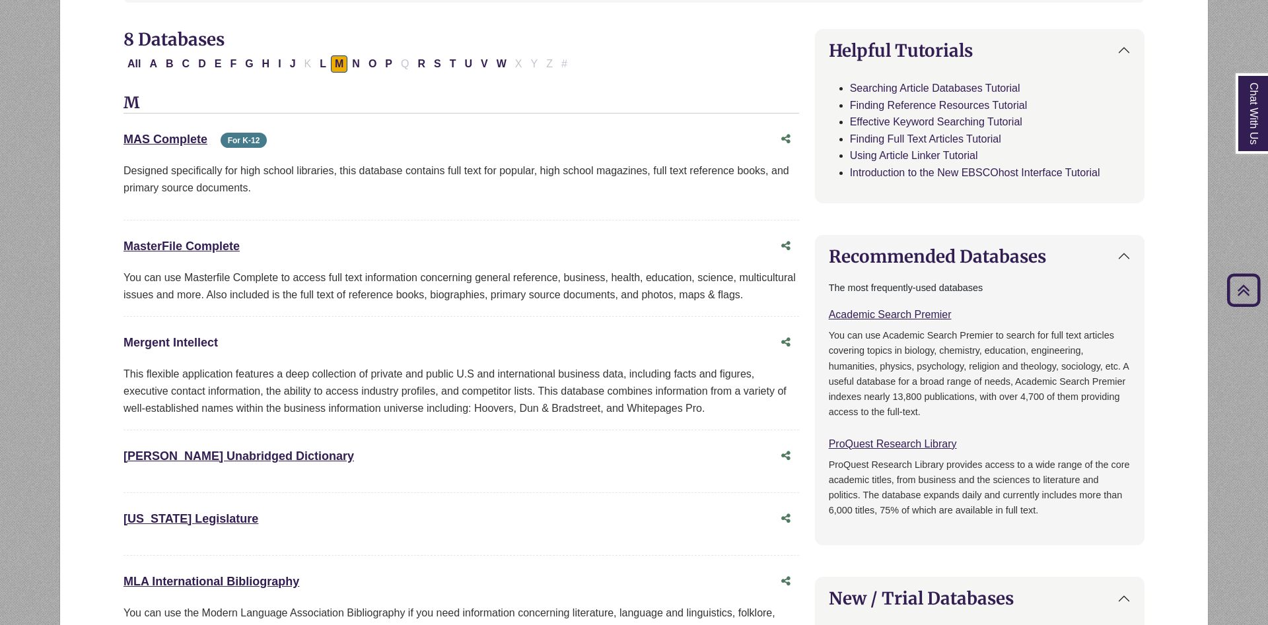
click at [161, 339] on link "Mergent Intellect This link opens in a new window" at bounding box center [170, 342] width 94 height 13
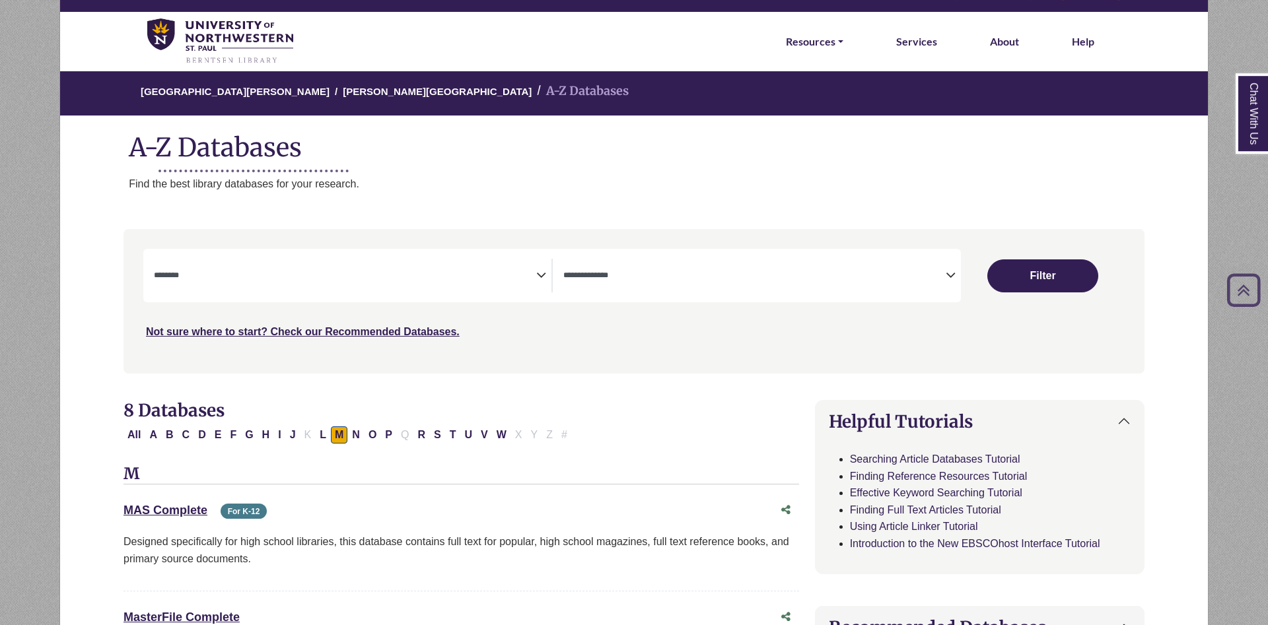
scroll to position [0, 0]
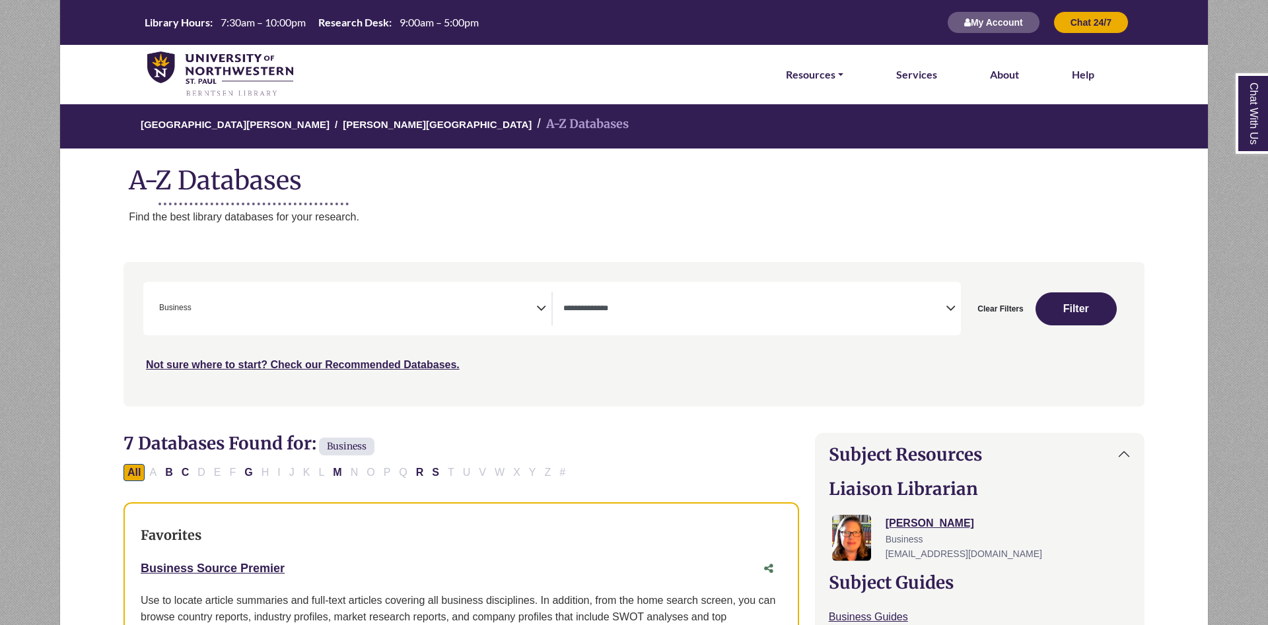
select select "*****"
select select "Database Types Filter"
